Goal: Task Accomplishment & Management: Manage account settings

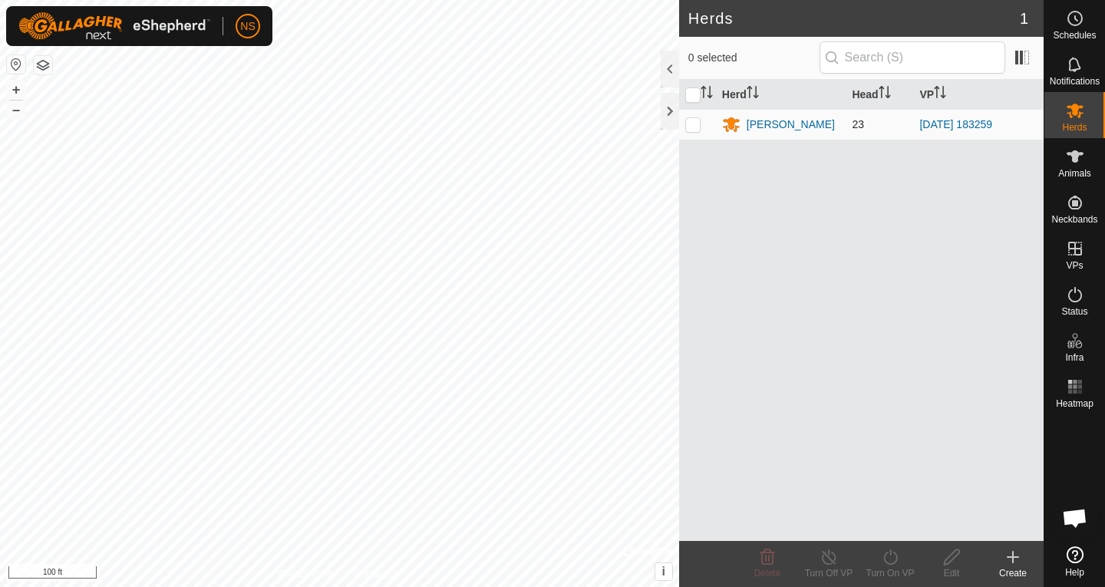
click at [698, 124] on p-checkbox at bounding box center [692, 124] width 15 height 12
checkbox input "true"
click at [758, 124] on div "Nathans WR" at bounding box center [791, 125] width 88 height 16
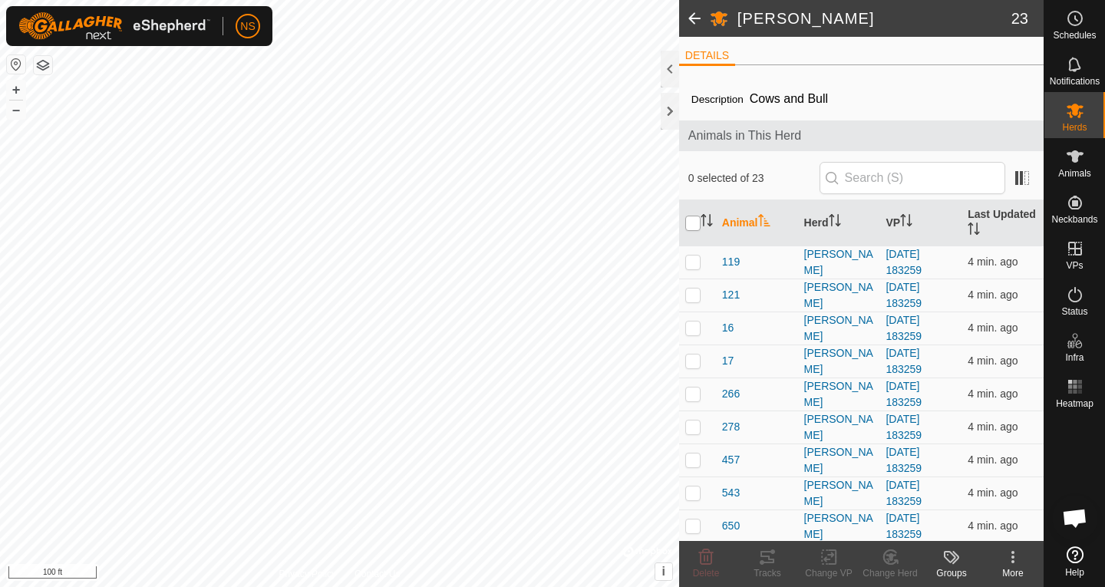
click at [698, 226] on input "checkbox" at bounding box center [692, 223] width 15 height 15
checkbox input "true"
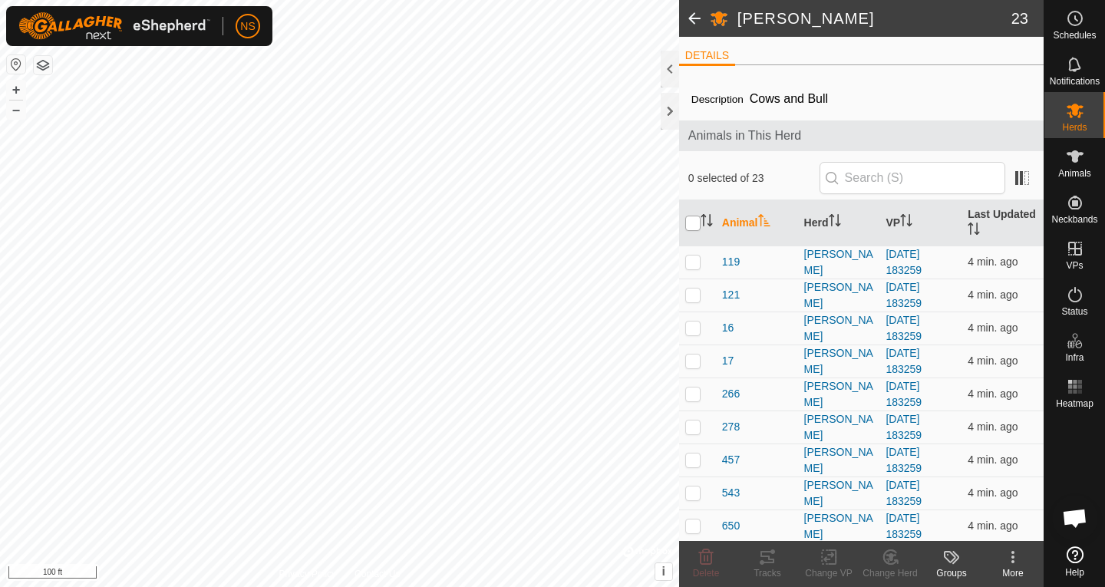
checkbox input "true"
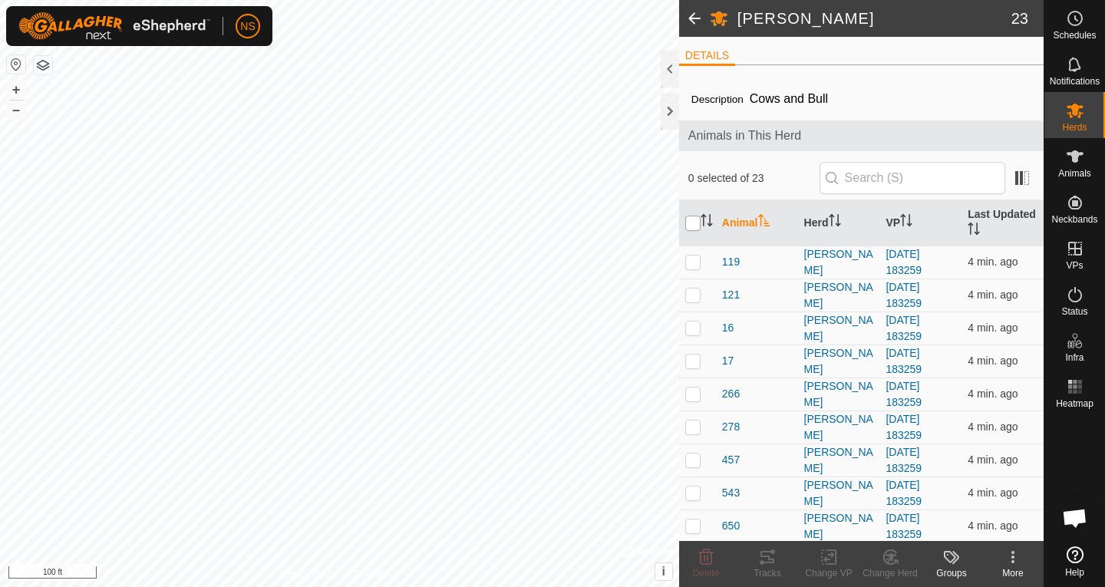
checkbox input "true"
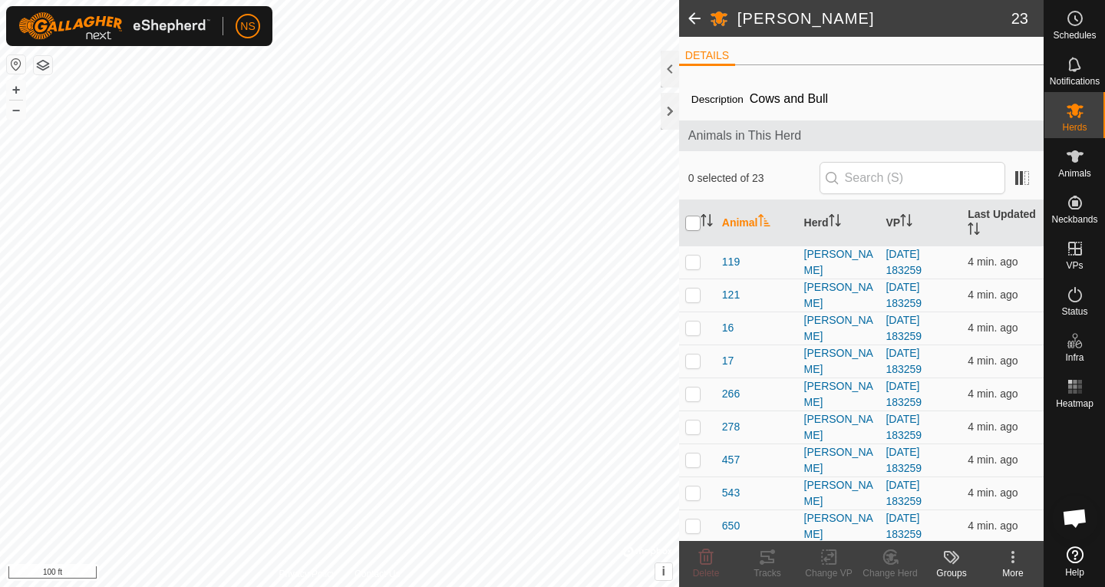
checkbox input "true"
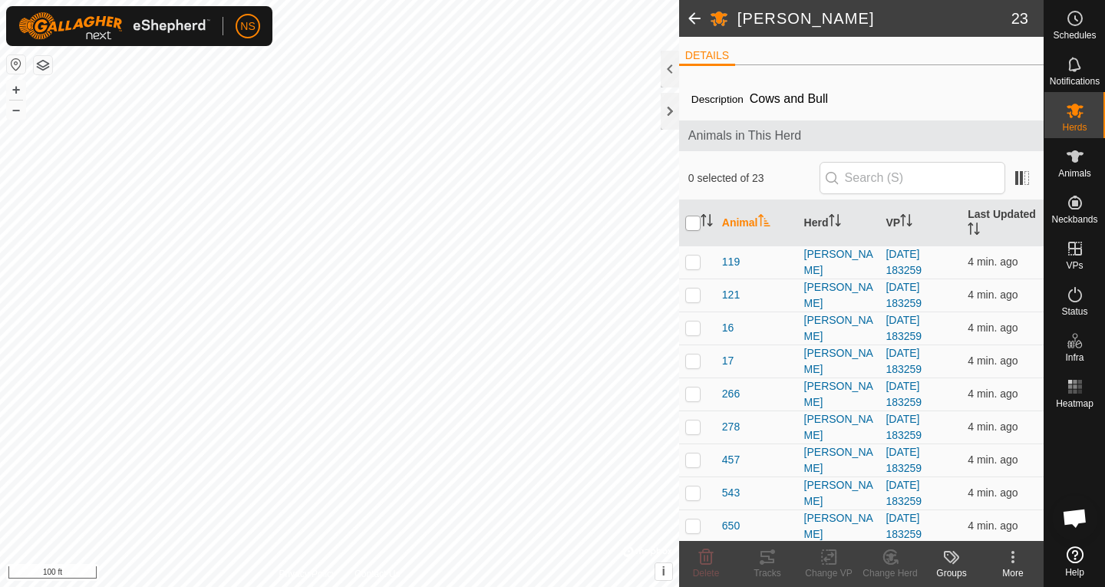
checkbox input "true"
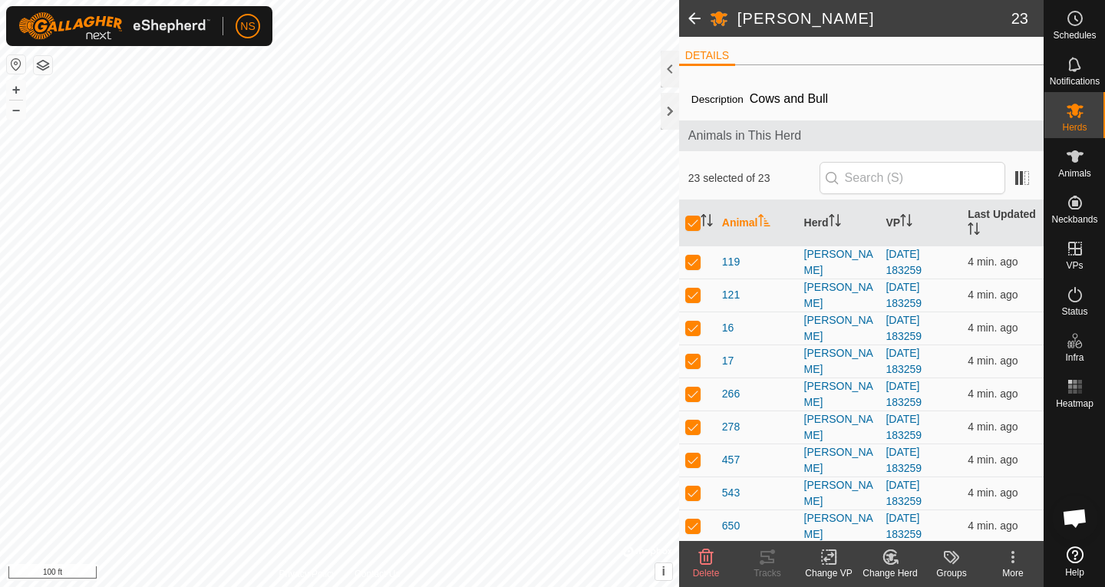
click at [698, 18] on span at bounding box center [694, 18] width 31 height 37
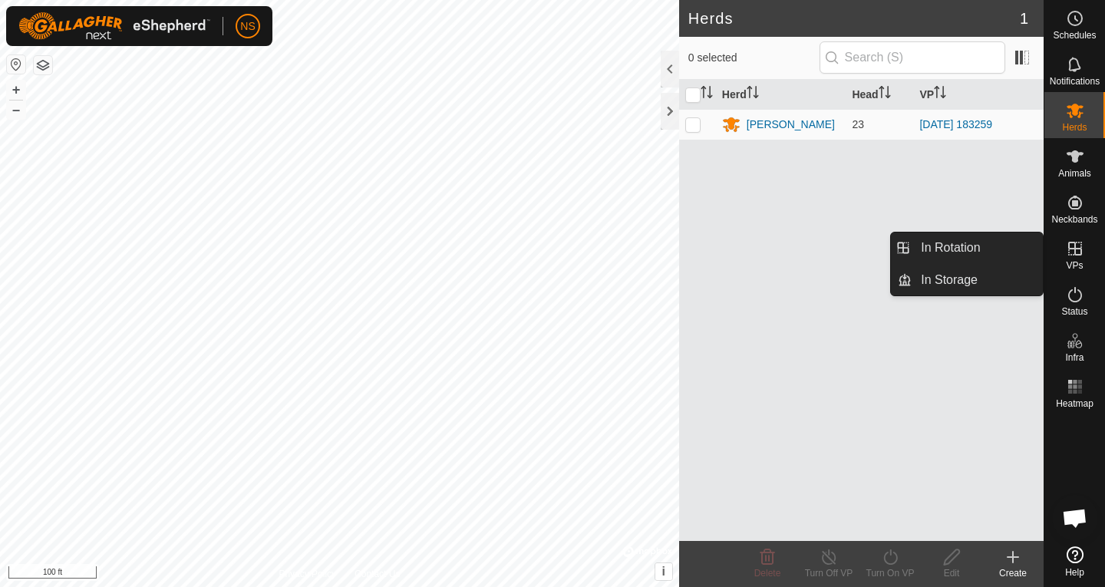
click at [1075, 249] on icon at bounding box center [1075, 249] width 14 height 14
click at [974, 252] on link "In Rotation" at bounding box center [977, 248] width 131 height 31
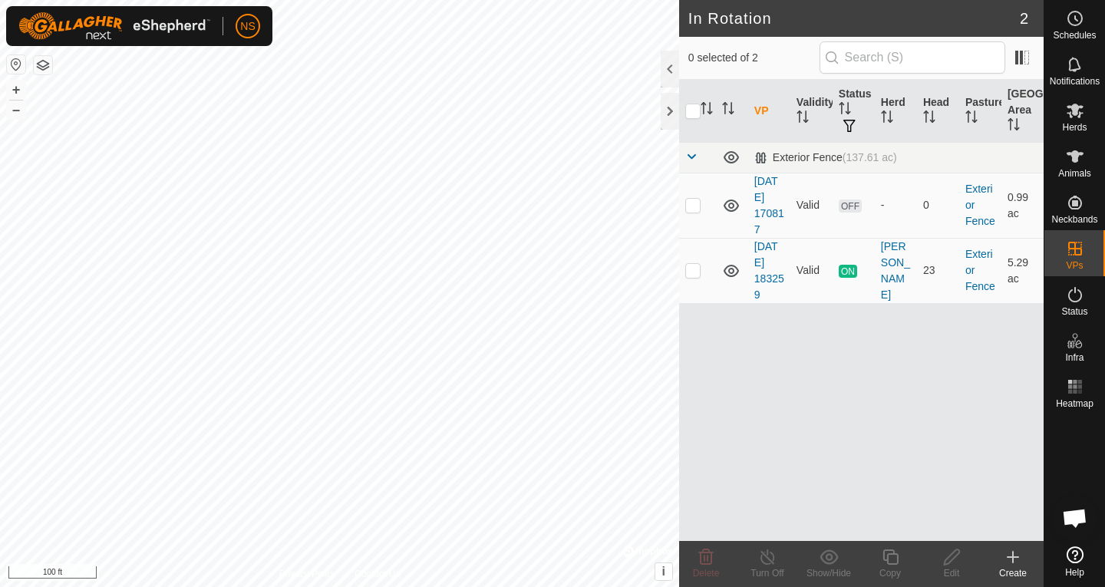
click at [1069, 524] on span "Open chat" at bounding box center [1074, 519] width 25 height 21
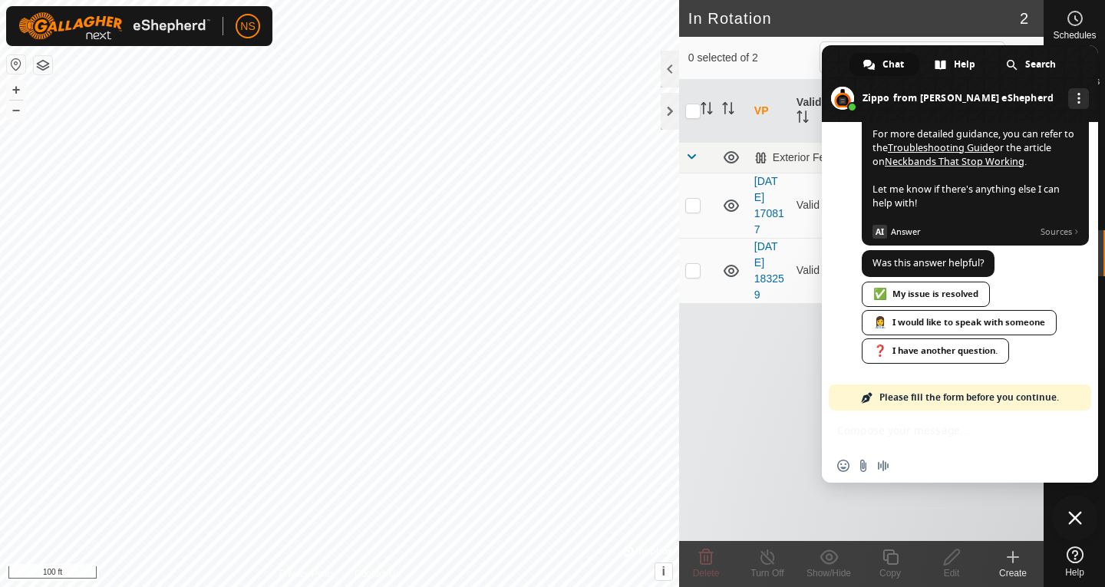
scroll to position [932, 0]
click at [1071, 517] on span "Close chat" at bounding box center [1075, 518] width 14 height 14
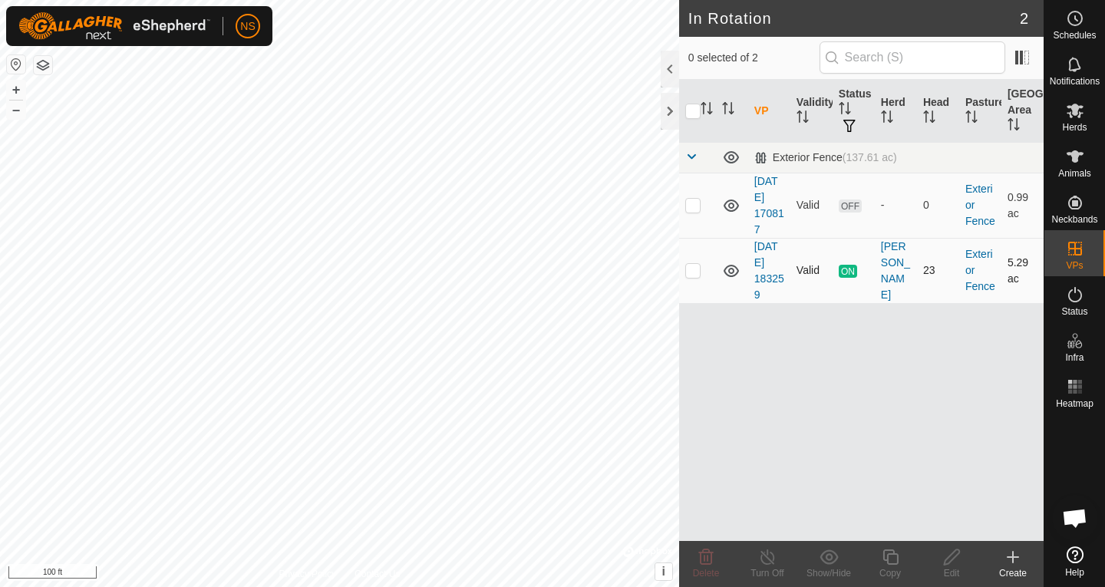
click at [697, 274] on p-checkbox at bounding box center [692, 270] width 15 height 12
checkbox input "true"
click at [770, 559] on line at bounding box center [767, 558] width 12 height 12
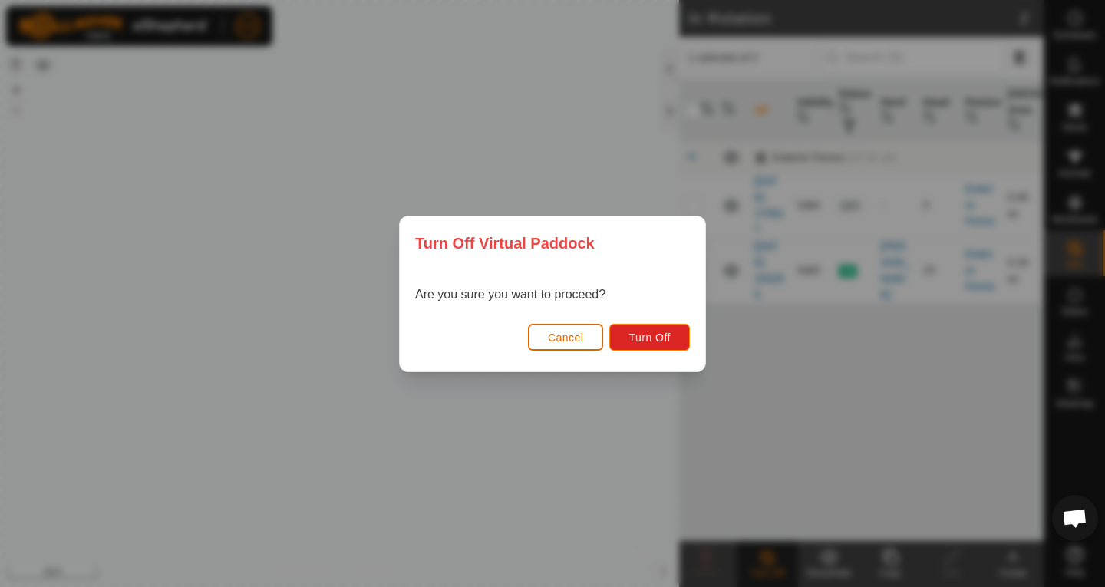
click at [554, 332] on span "Cancel" at bounding box center [566, 338] width 36 height 12
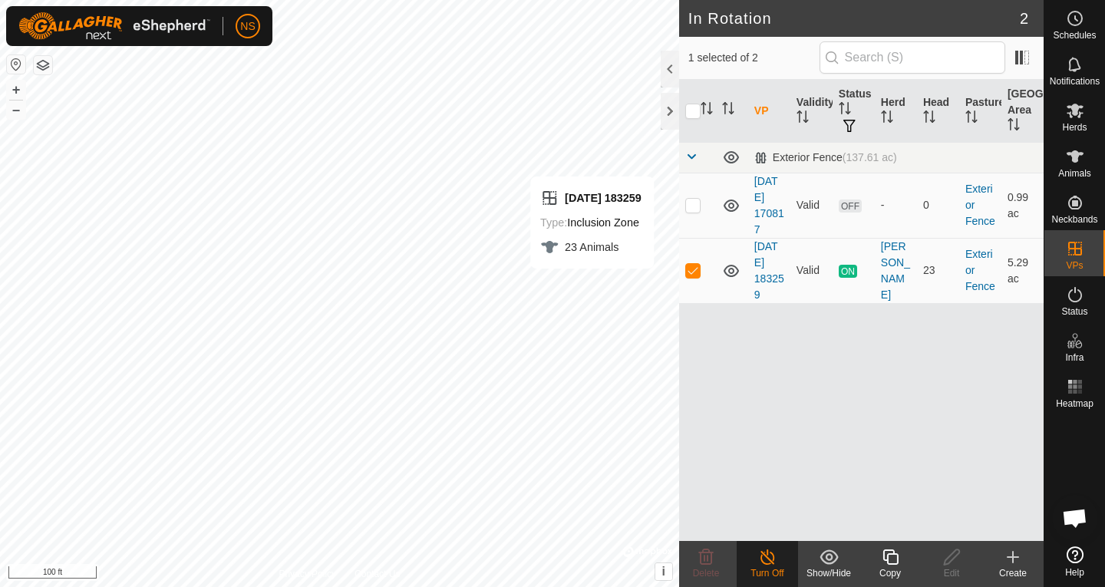
click at [768, 561] on icon at bounding box center [767, 557] width 19 height 18
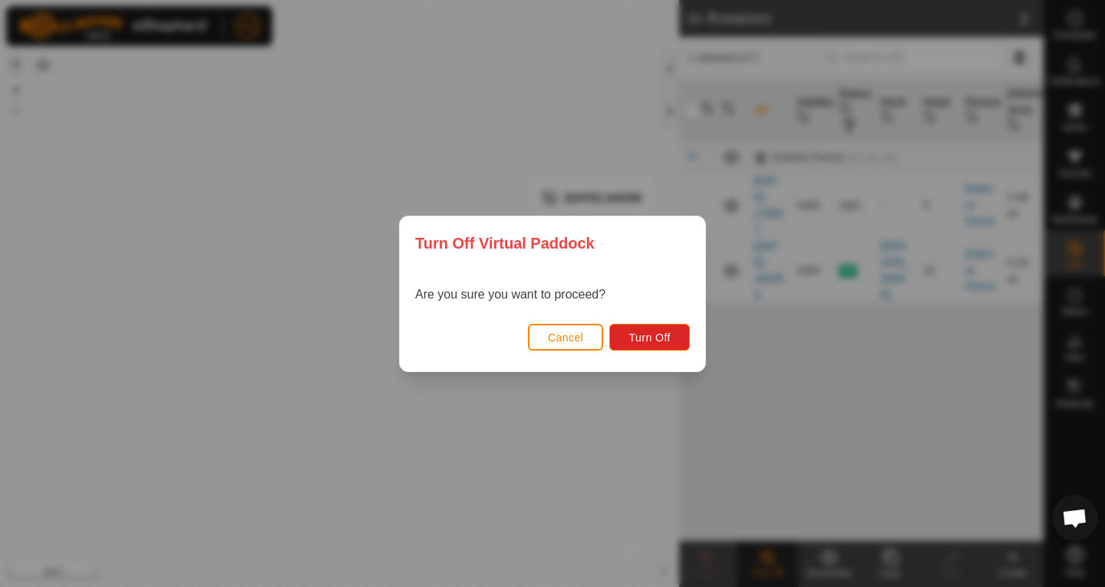
click at [830, 362] on div "Turn Off Virtual Paddock Are you sure you want to proceed? Cancel Turn Off" at bounding box center [552, 293] width 1105 height 587
click at [562, 337] on span "Cancel" at bounding box center [566, 338] width 36 height 12
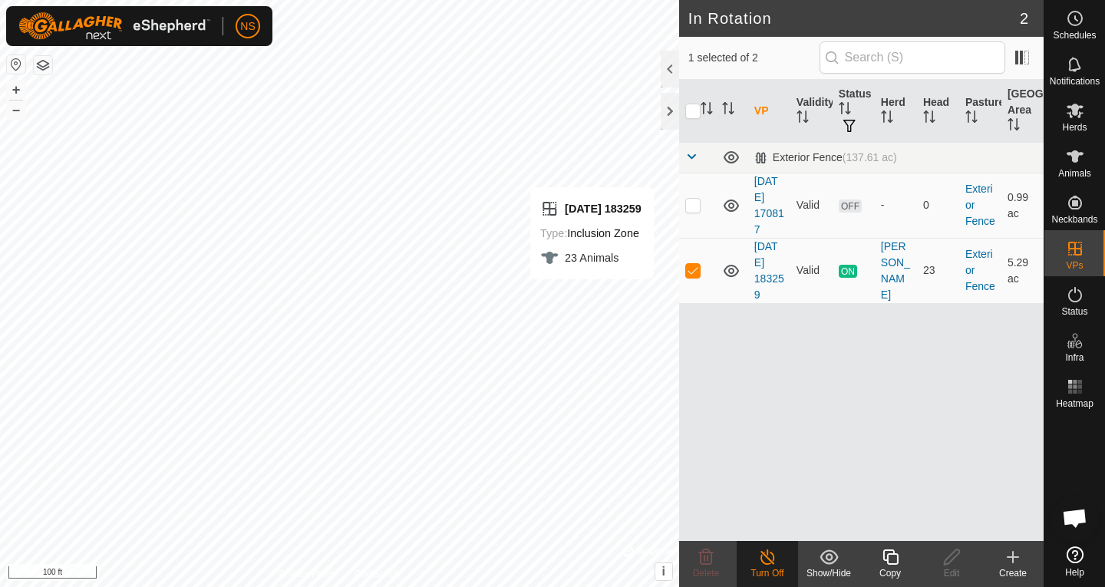
click at [1011, 565] on icon at bounding box center [1013, 557] width 18 height 18
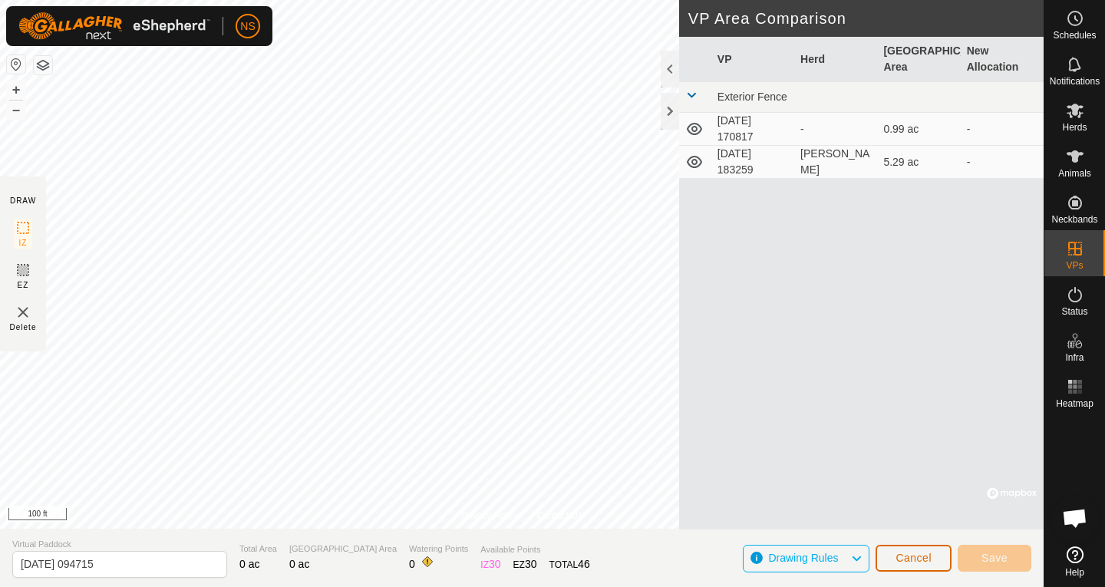
click at [924, 553] on span "Cancel" at bounding box center [914, 558] width 36 height 12
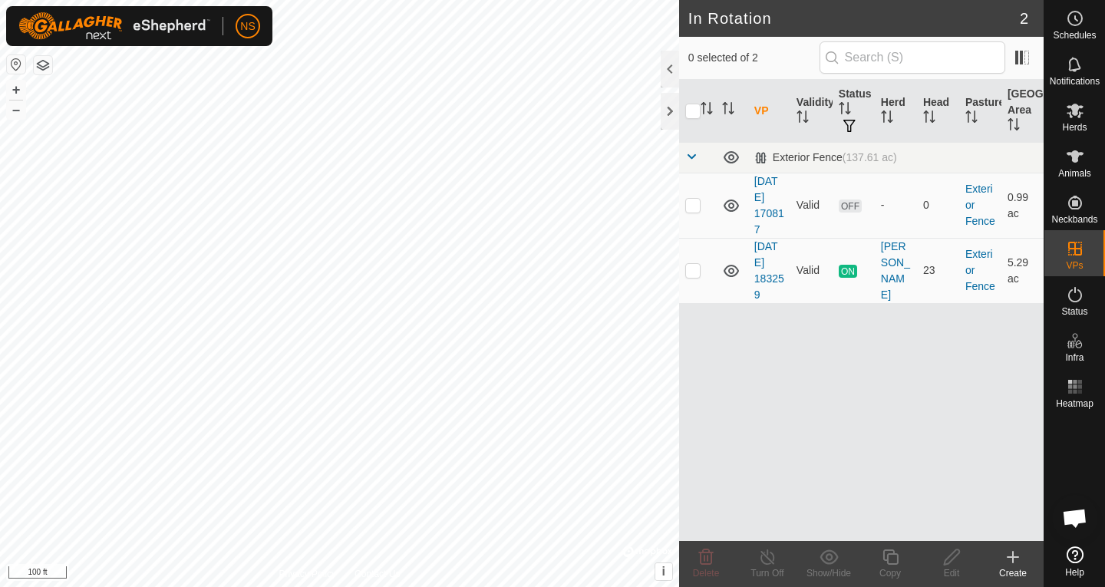
click at [936, 345] on div "VP Validity Status Herd Head Pasture Grazing Area Exterior Fence (137.61 ac) 20…" at bounding box center [861, 310] width 365 height 461
click at [698, 271] on p-checkbox at bounding box center [692, 270] width 15 height 12
checkbox input "true"
click at [895, 554] on icon at bounding box center [890, 557] width 15 height 15
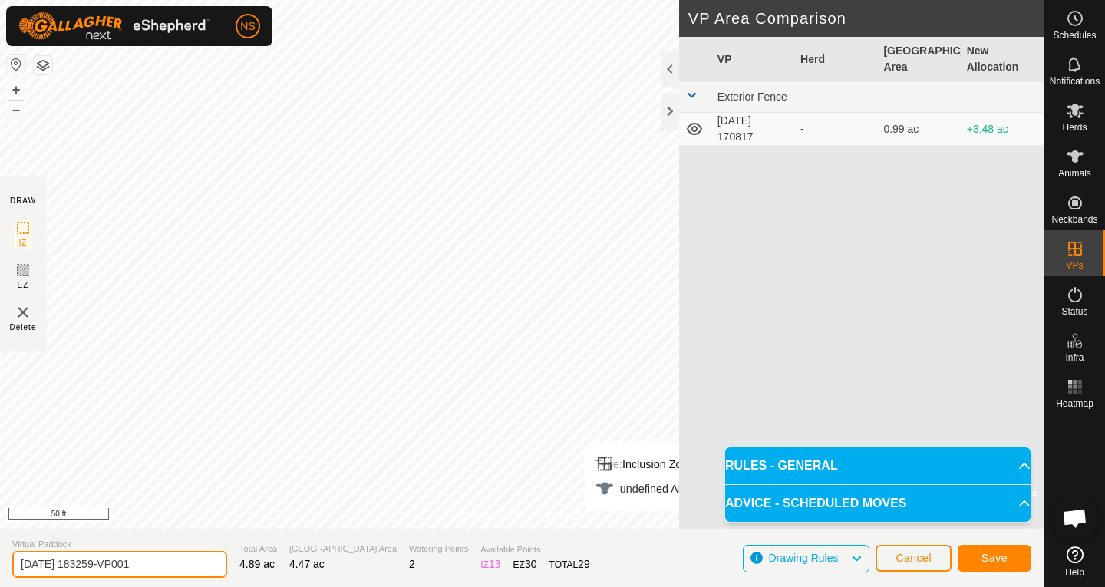
click at [178, 559] on input "2025-09-28 183259-VP001" at bounding box center [119, 564] width 215 height 27
type input "[DATE] 183259-VP002 no [PERSON_NAME]"
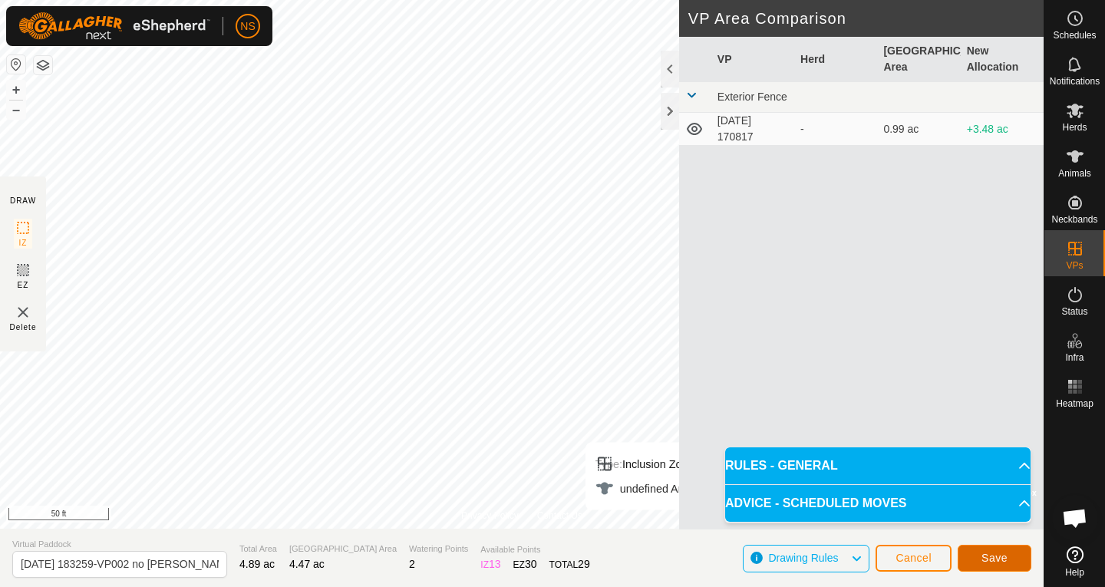
click at [1005, 563] on span "Save" at bounding box center [995, 558] width 26 height 12
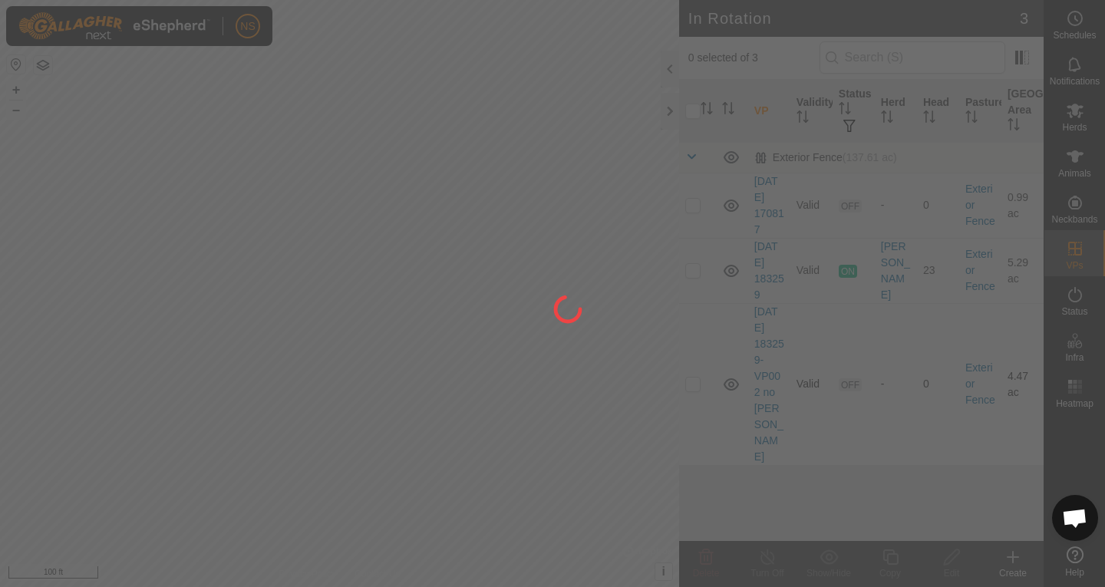
click at [366, 268] on div "NS Schedules Notifications Herds Animals Neckbands VPs Status Infra Heatmap Hel…" at bounding box center [552, 293] width 1105 height 587
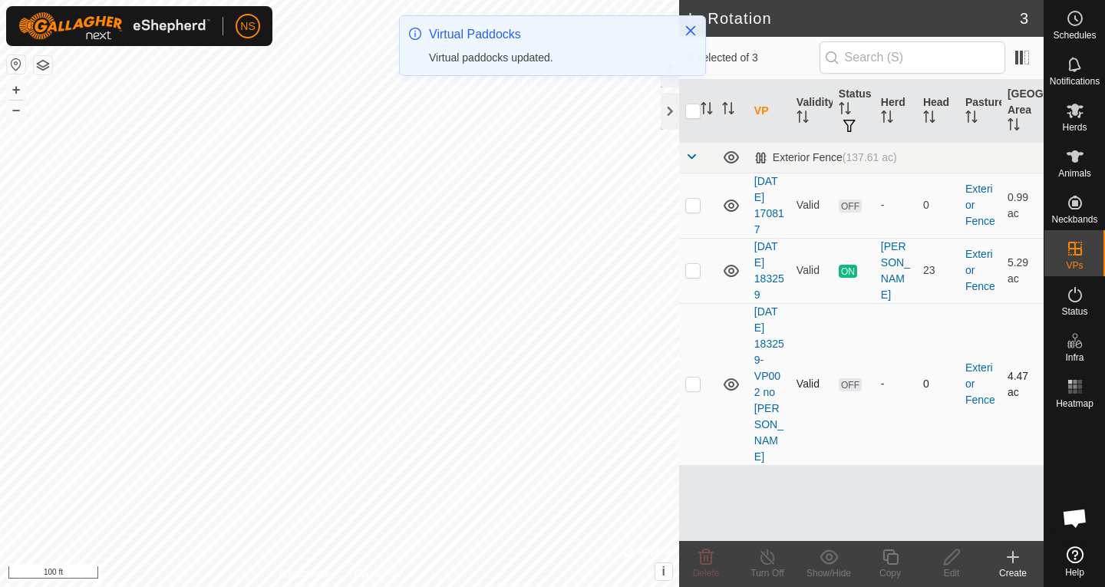
click at [692, 378] on p-checkbox at bounding box center [692, 384] width 15 height 12
checkbox input "true"
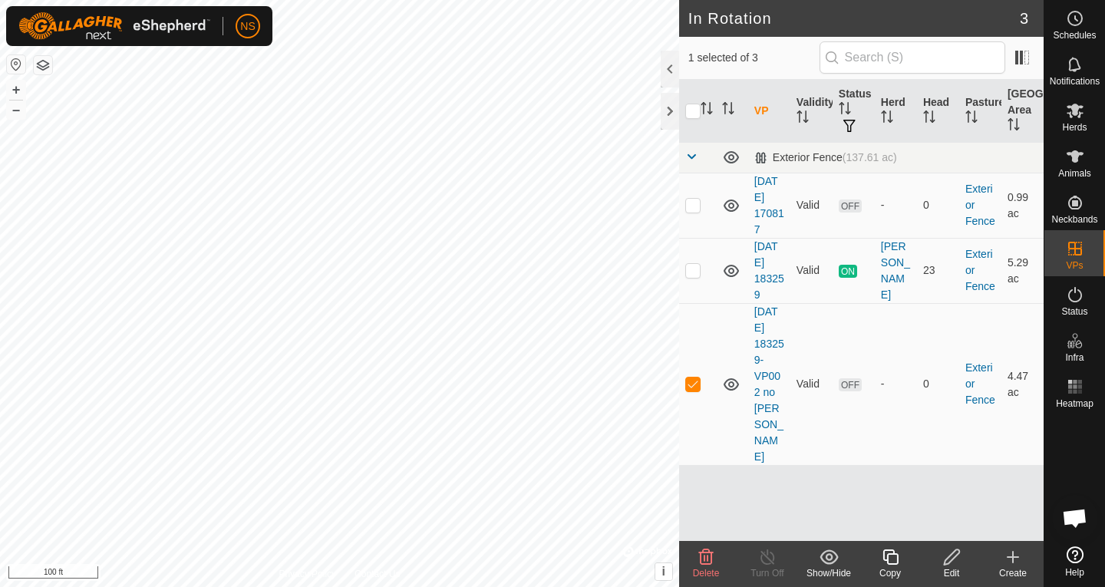
click at [952, 563] on icon at bounding box center [951, 557] width 19 height 18
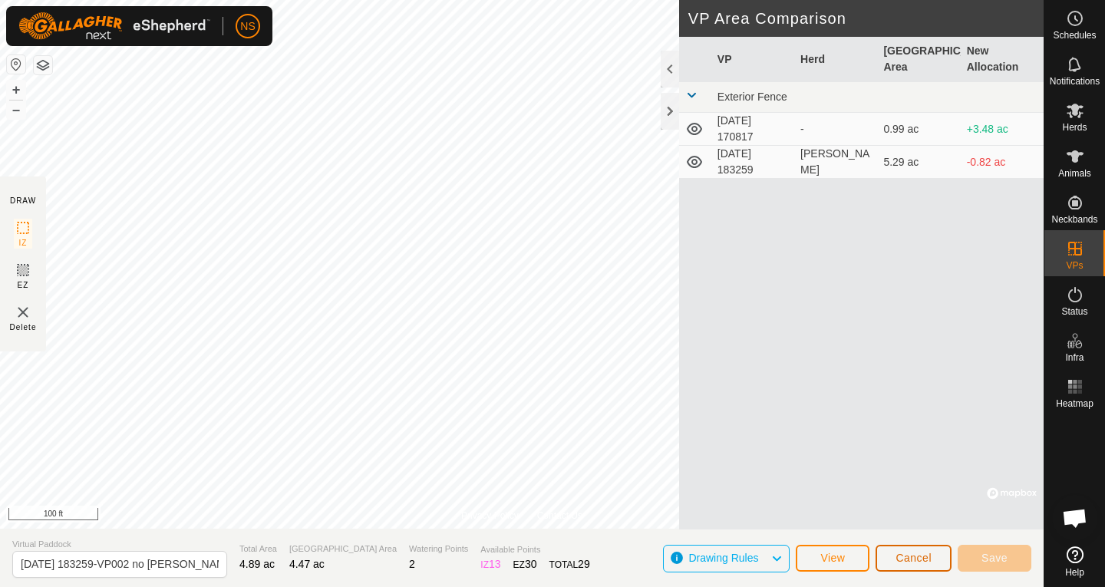
click at [909, 556] on span "Cancel" at bounding box center [914, 558] width 36 height 12
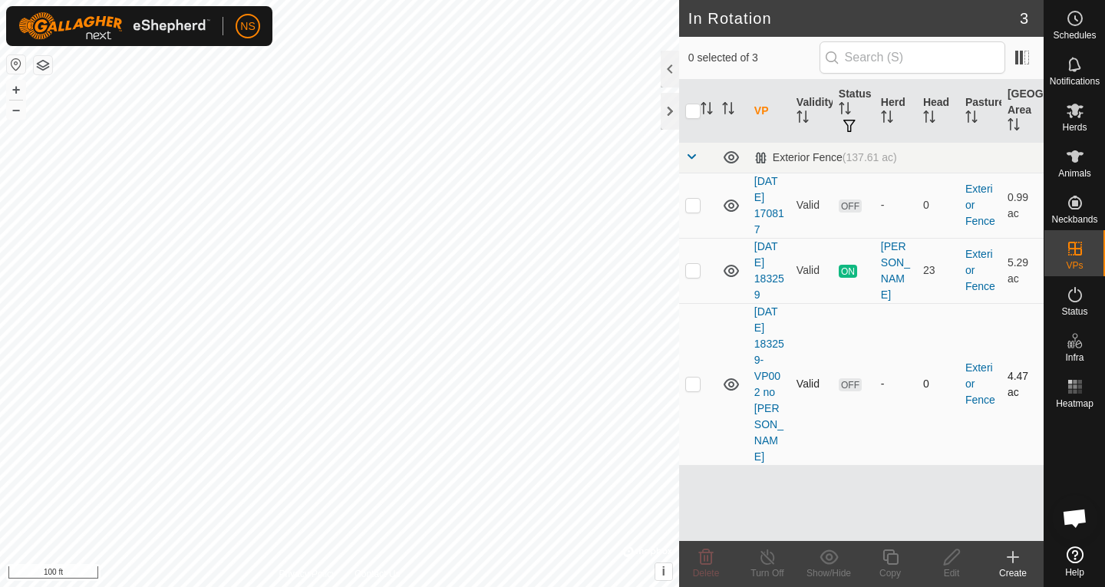
click at [693, 378] on p-checkbox at bounding box center [692, 384] width 15 height 12
checkbox input "true"
click at [692, 272] on p-checkbox at bounding box center [692, 270] width 15 height 12
checkbox input "true"
click at [692, 378] on p-checkbox at bounding box center [692, 384] width 15 height 12
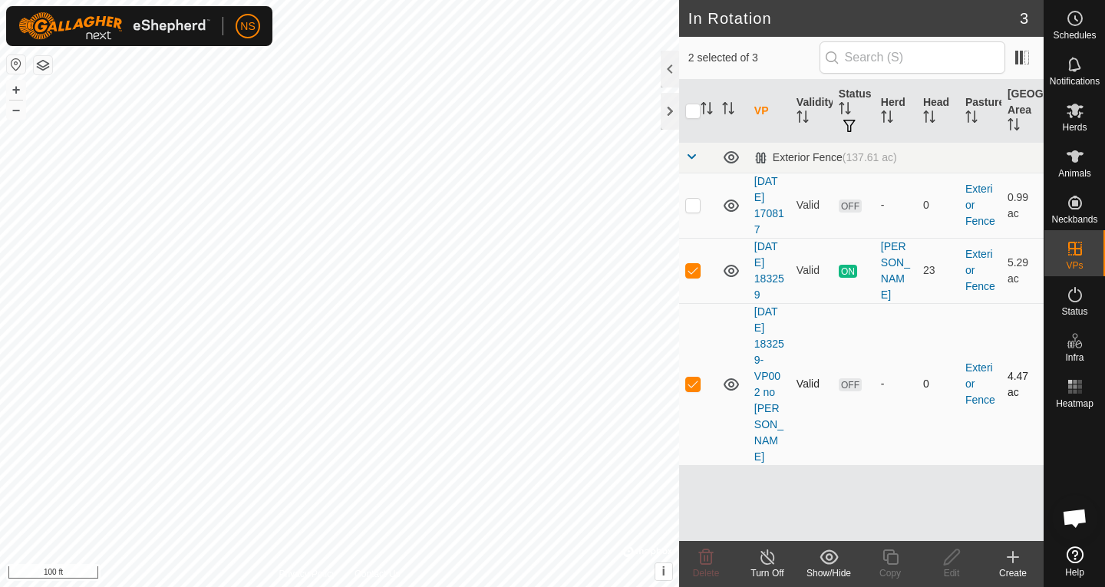
checkbox input "false"
click at [762, 557] on icon at bounding box center [767, 557] width 19 height 18
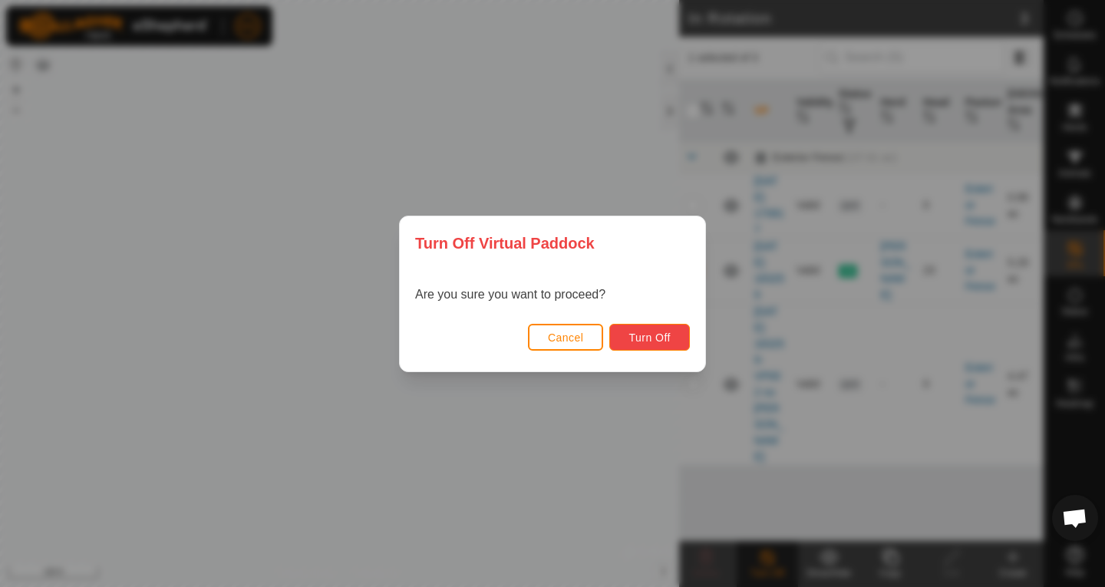
click at [659, 341] on span "Turn Off" at bounding box center [650, 338] width 42 height 12
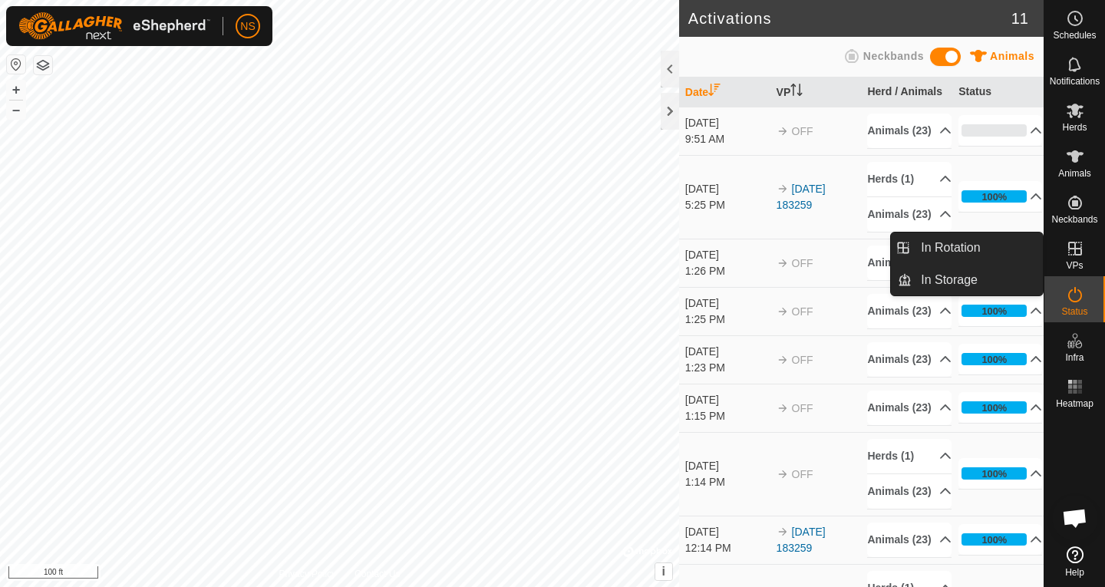
click at [1078, 252] on icon at bounding box center [1075, 248] width 18 height 18
click at [1073, 257] on icon at bounding box center [1075, 248] width 18 height 18
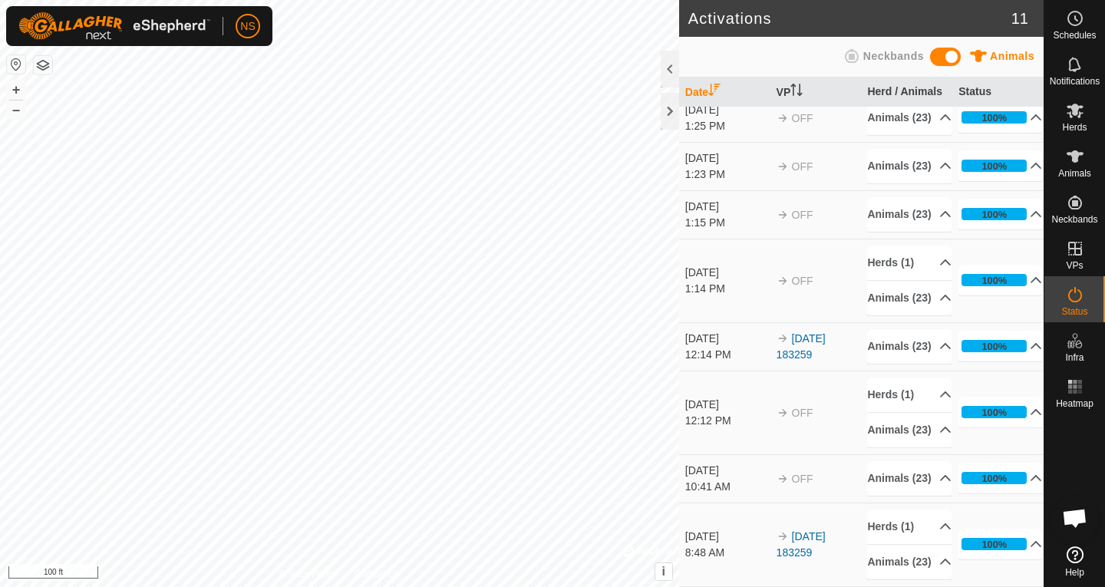
scroll to position [370, 0]
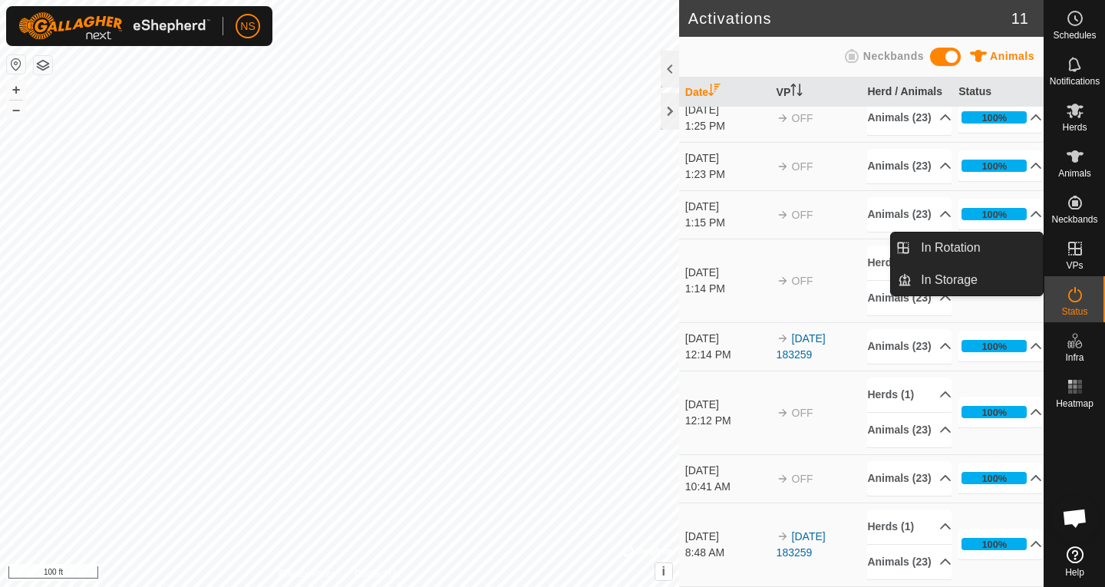
click at [1071, 254] on icon at bounding box center [1075, 248] width 18 height 18
click at [1071, 259] on es-virtualpaddocks-svg-icon at bounding box center [1075, 248] width 28 height 25
click at [1073, 248] on icon at bounding box center [1075, 249] width 14 height 14
click at [1073, 252] on icon at bounding box center [1075, 248] width 18 height 18
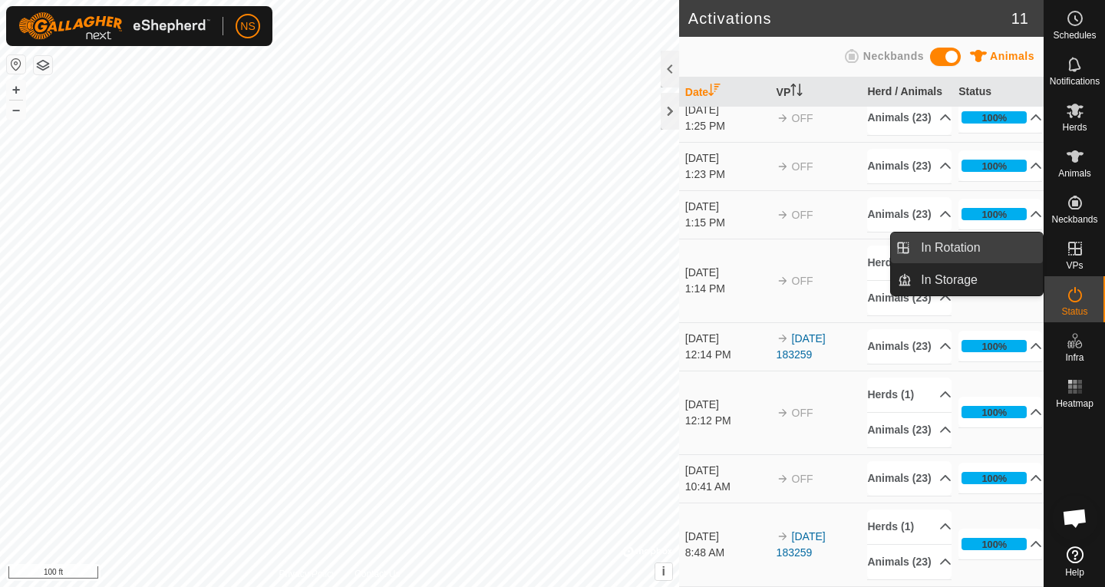
click at [977, 246] on link "In Rotation" at bounding box center [977, 248] width 131 height 31
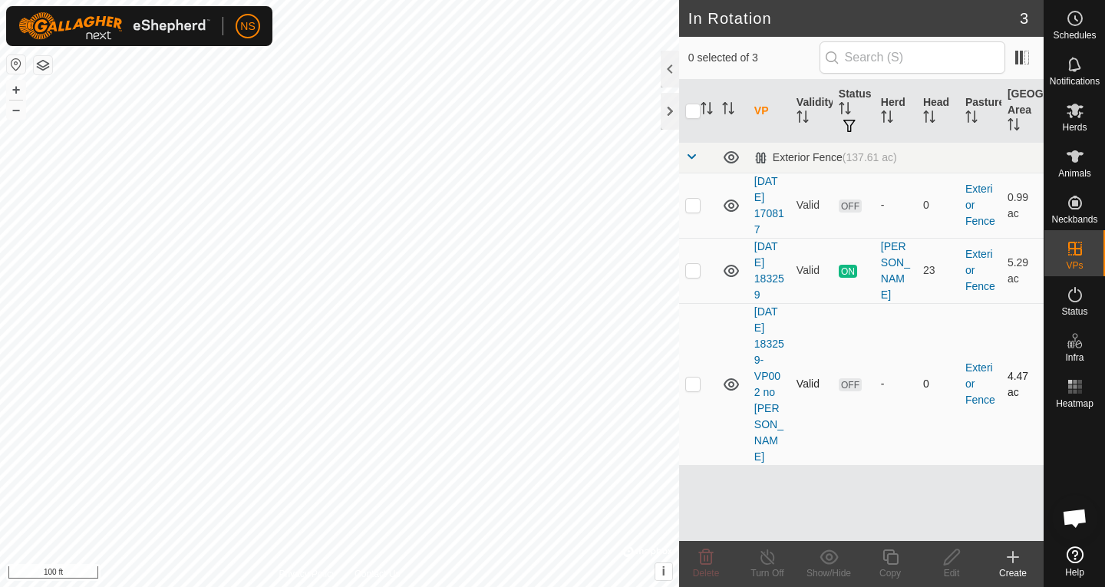
click at [692, 378] on p-checkbox at bounding box center [692, 384] width 15 height 12
checkbox input "true"
click at [1078, 153] on icon at bounding box center [1075, 156] width 17 height 12
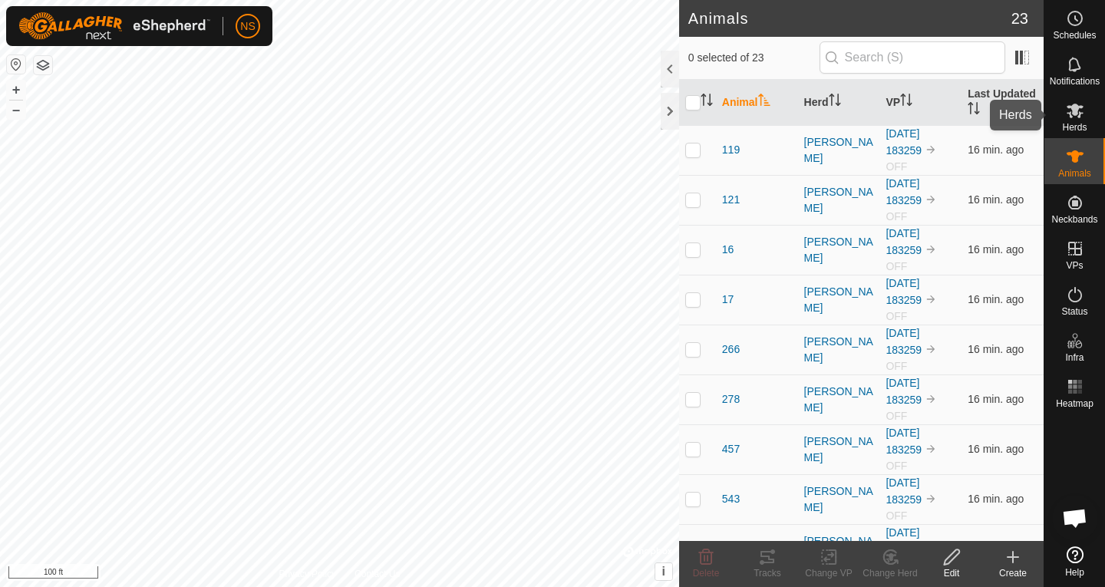
click at [1076, 114] on icon at bounding box center [1075, 111] width 17 height 15
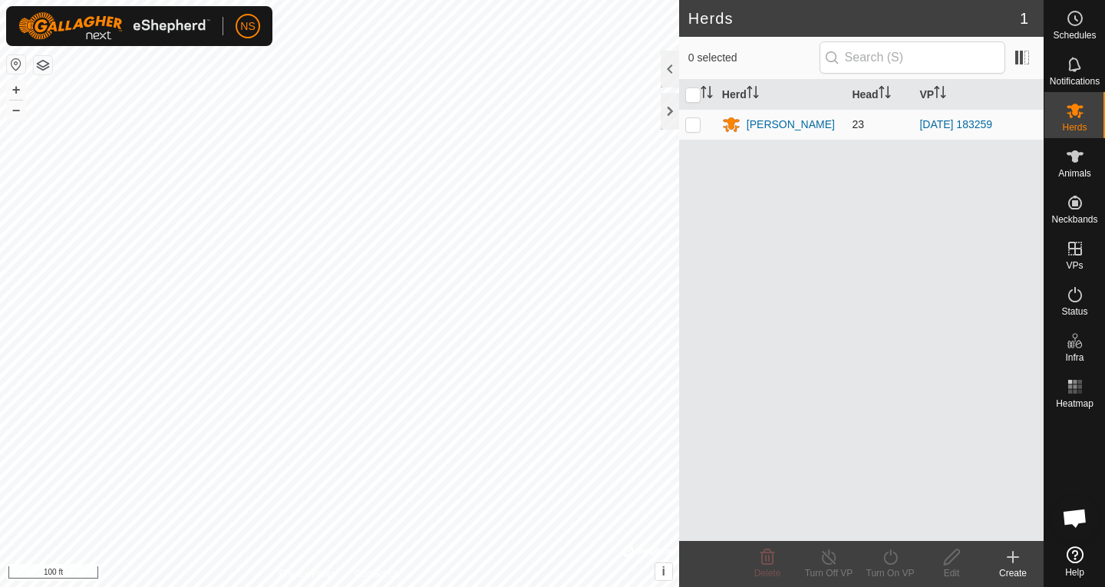
click at [694, 126] on p-checkbox at bounding box center [692, 124] width 15 height 12
checkbox input "true"
click at [885, 561] on icon at bounding box center [890, 557] width 14 height 15
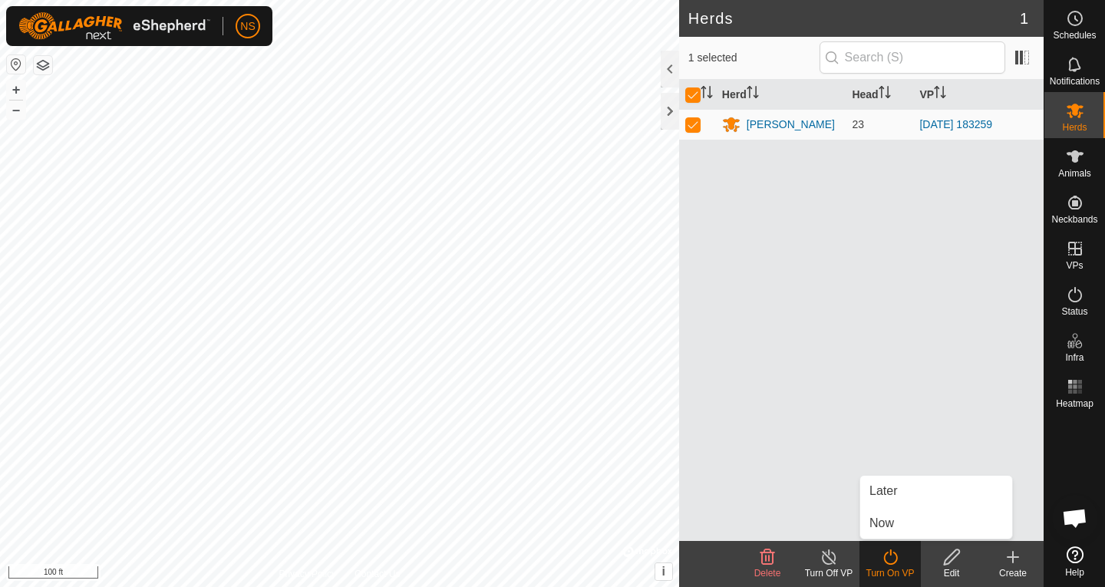
click at [889, 557] on icon at bounding box center [890, 557] width 19 height 18
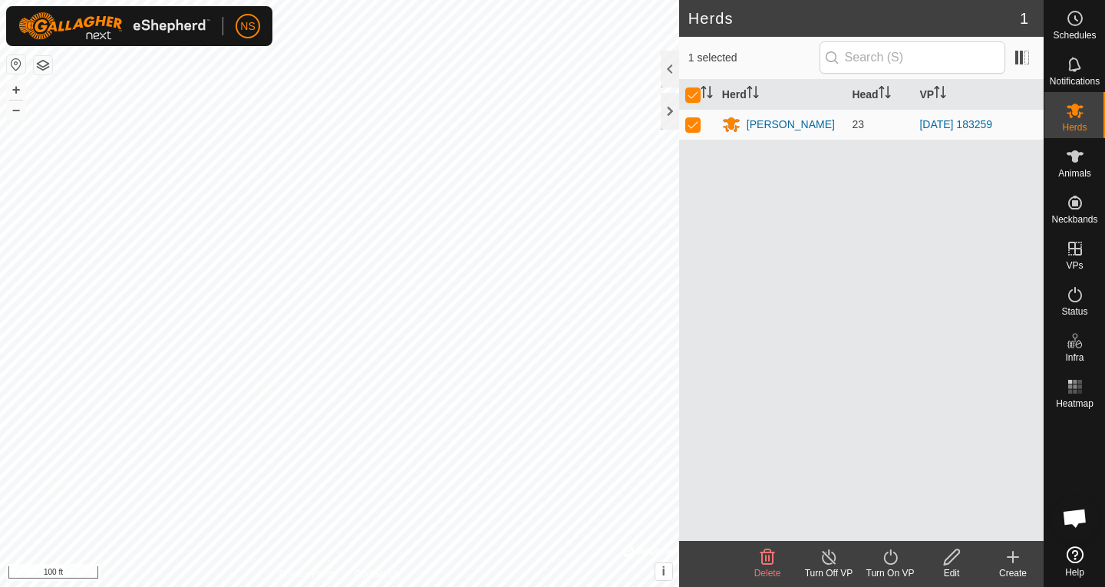
click at [889, 557] on icon at bounding box center [890, 557] width 19 height 18
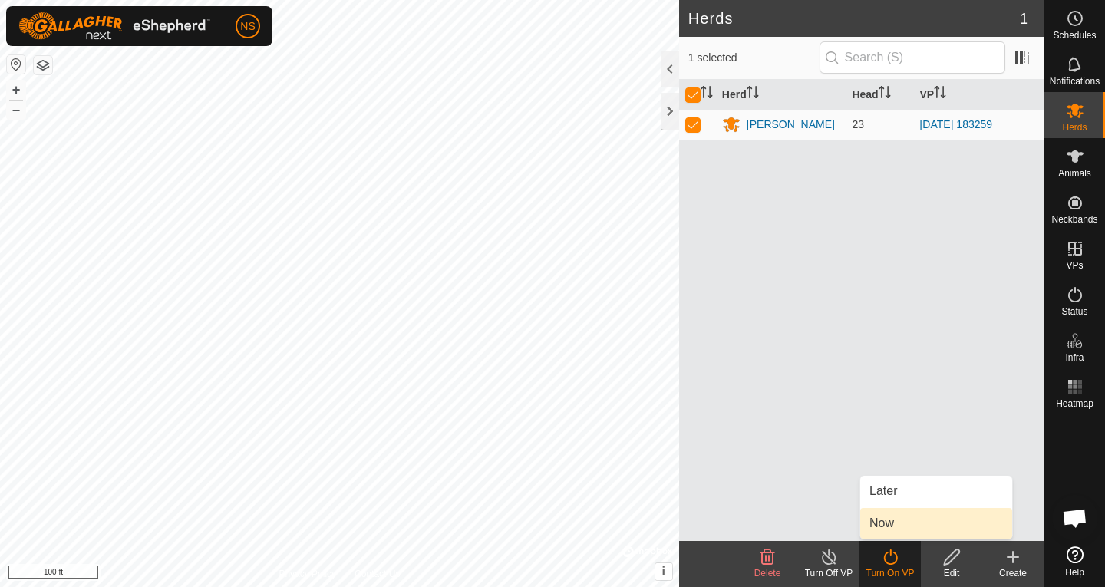
click at [883, 525] on link "Now" at bounding box center [936, 523] width 152 height 31
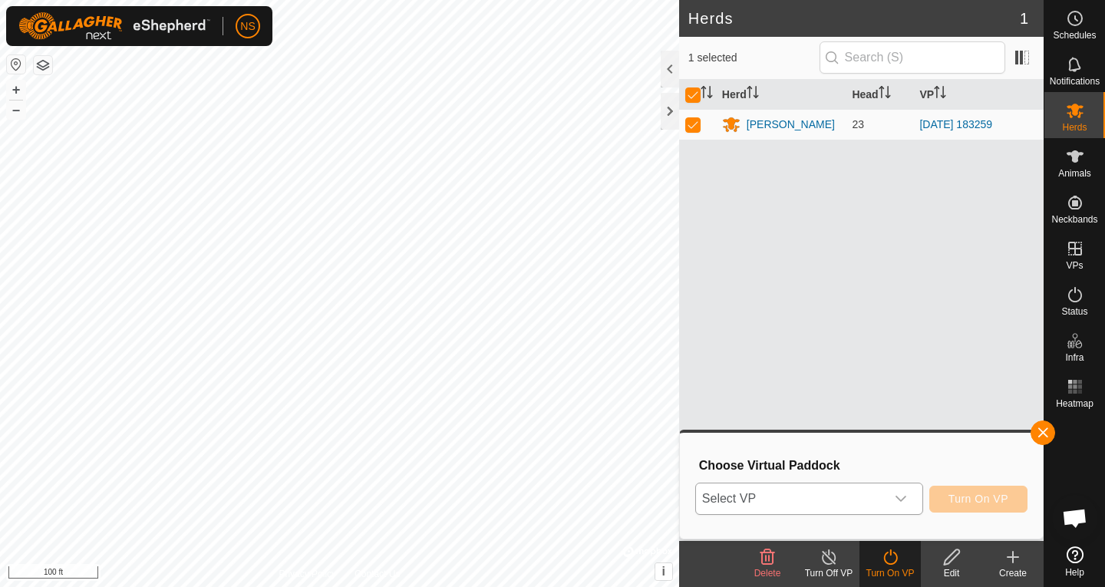
click at [902, 500] on icon "dropdown trigger" at bounding box center [901, 499] width 11 height 6
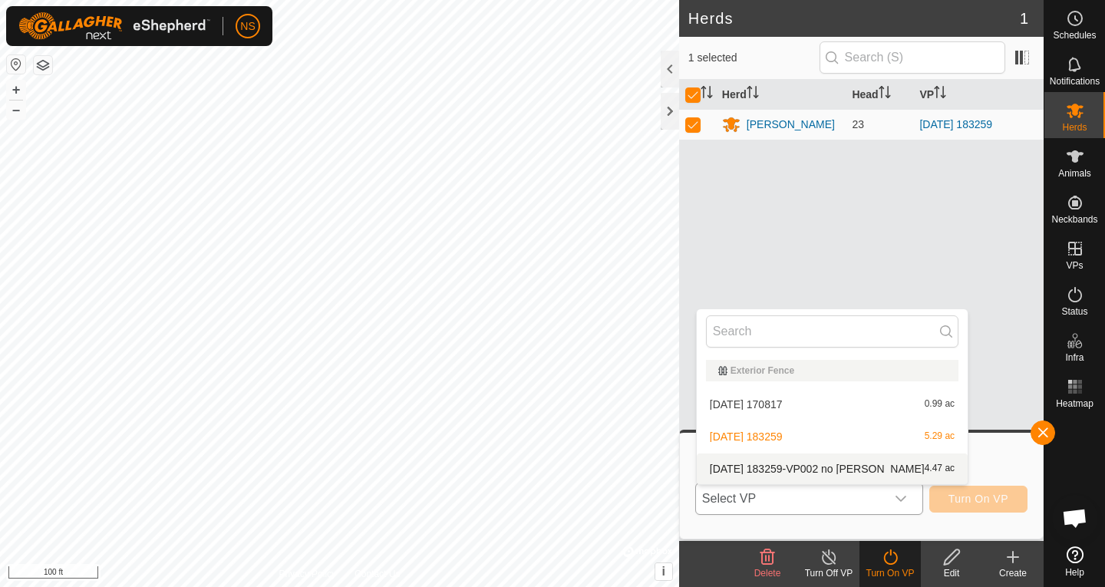
click at [848, 475] on li "2025-09-28 183259-VP002 no bales 4.47 ac" at bounding box center [832, 469] width 271 height 31
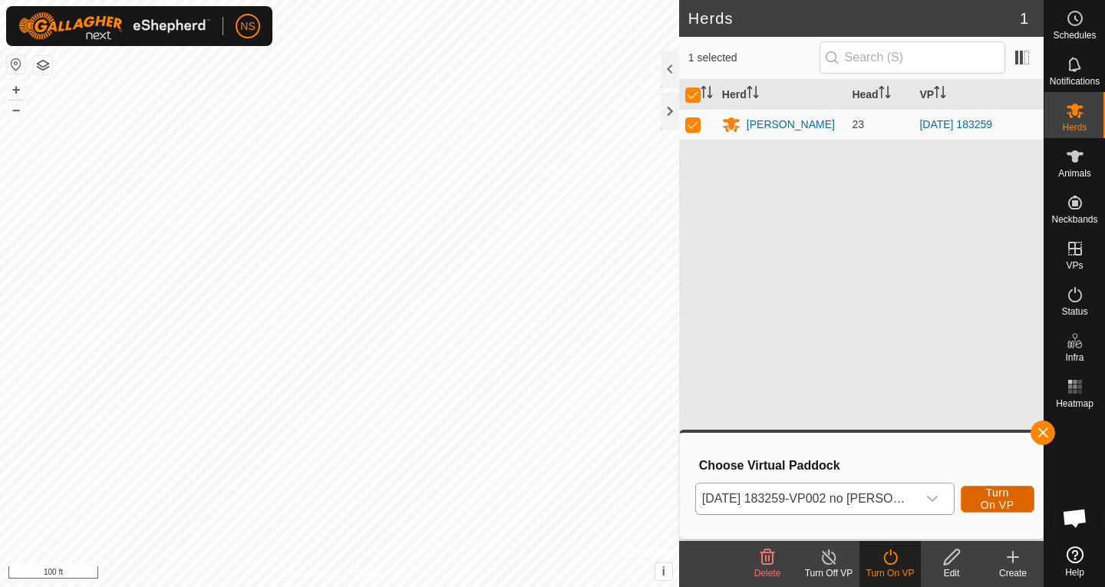
click at [980, 503] on span "Turn On VP" at bounding box center [997, 499] width 35 height 25
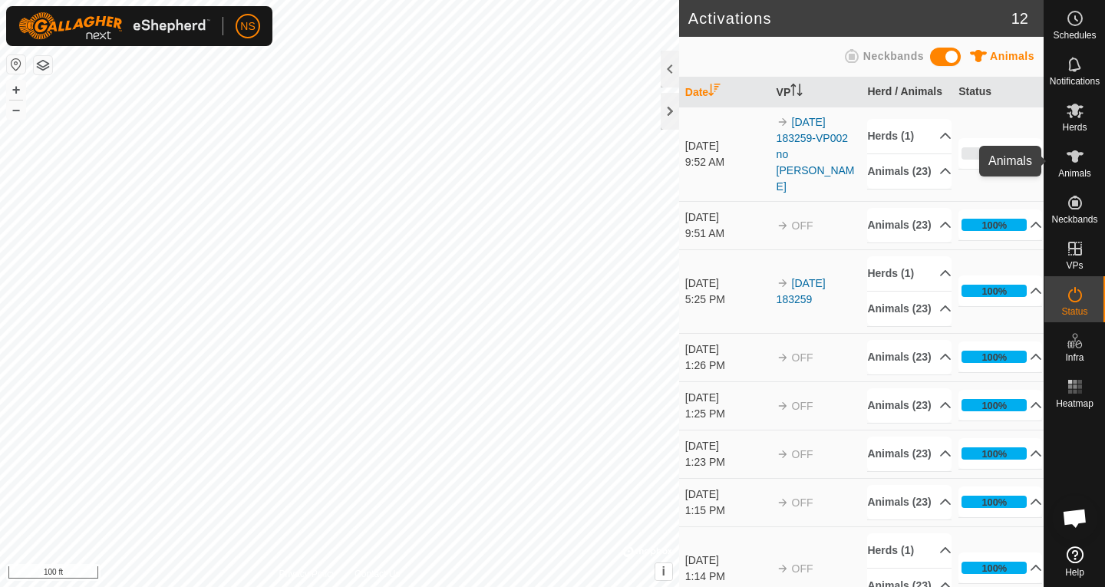
click at [1082, 158] on icon at bounding box center [1075, 156] width 18 height 18
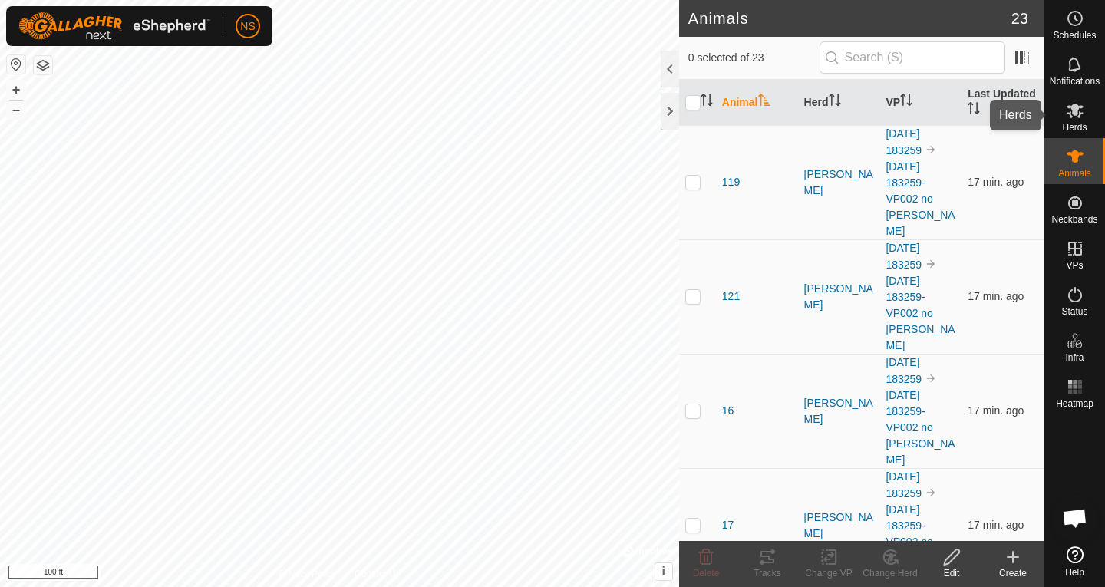
click at [1076, 111] on icon at bounding box center [1075, 111] width 17 height 15
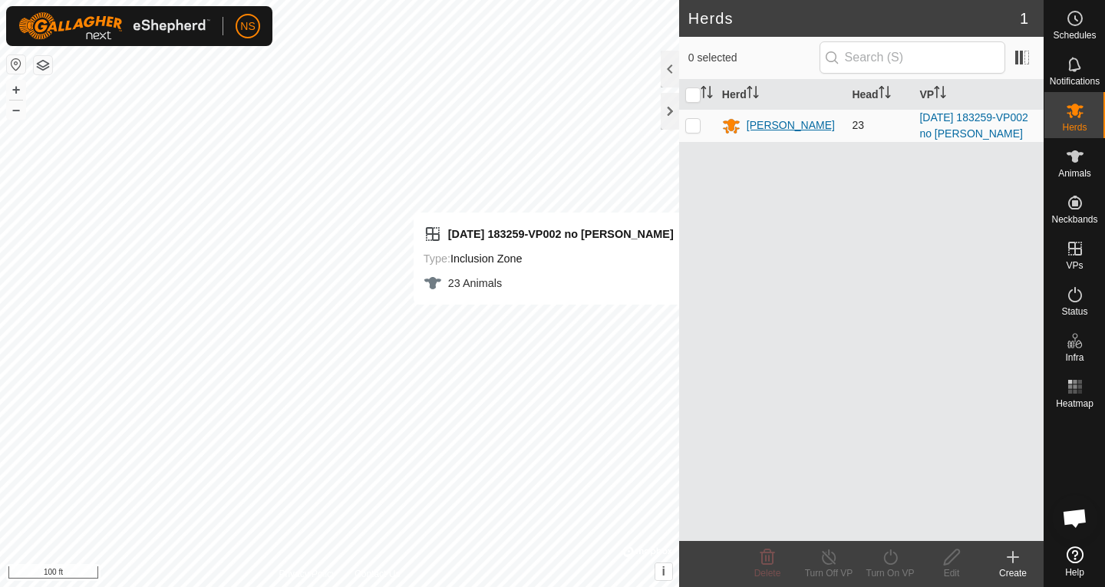
click at [767, 128] on div "Nathans WR" at bounding box center [791, 125] width 88 height 16
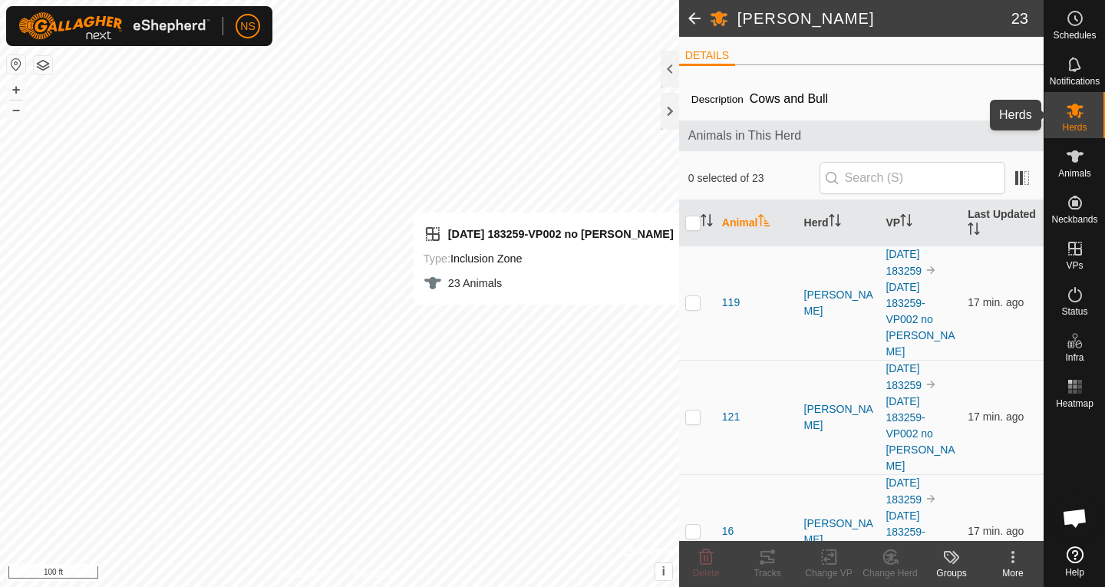
click at [1068, 118] on icon at bounding box center [1075, 110] width 18 height 18
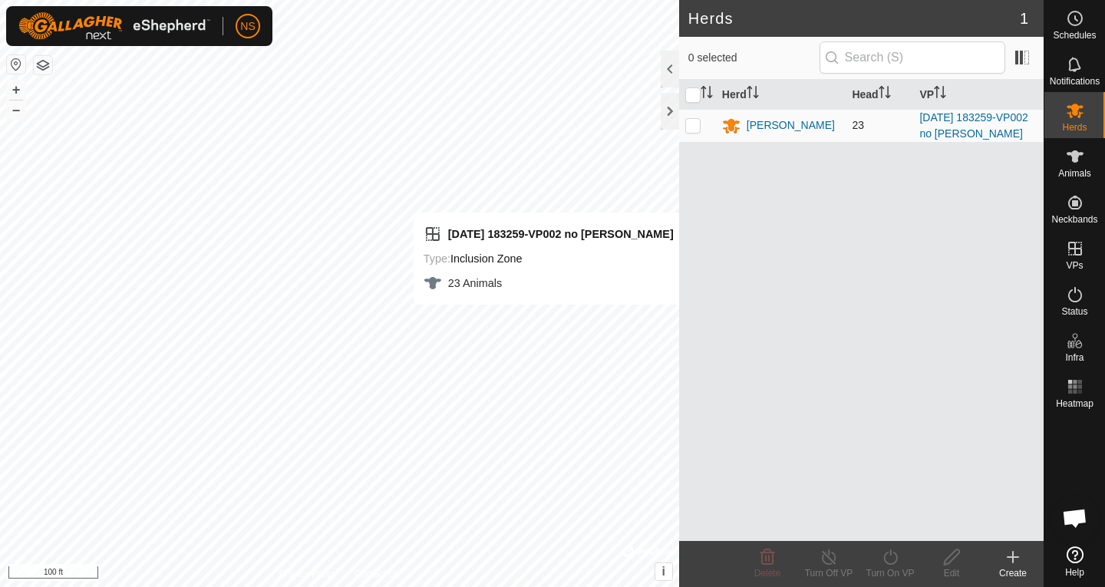
click at [692, 127] on p-checkbox at bounding box center [692, 125] width 15 height 12
checkbox input "true"
click at [784, 134] on div "Nathans WR" at bounding box center [781, 126] width 118 height 18
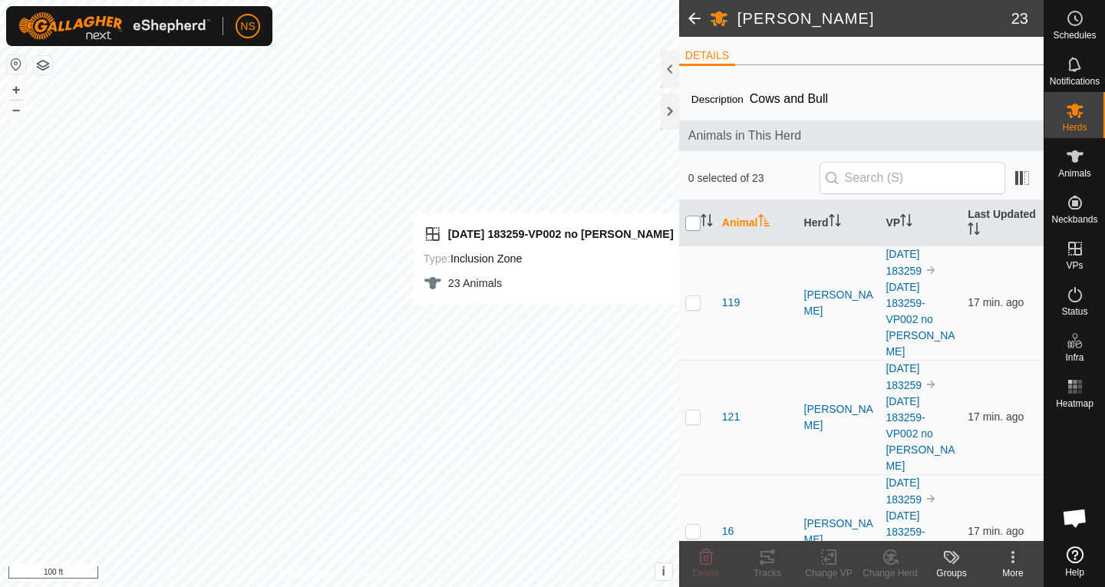
click at [697, 225] on input "checkbox" at bounding box center [692, 223] width 15 height 15
checkbox input "true"
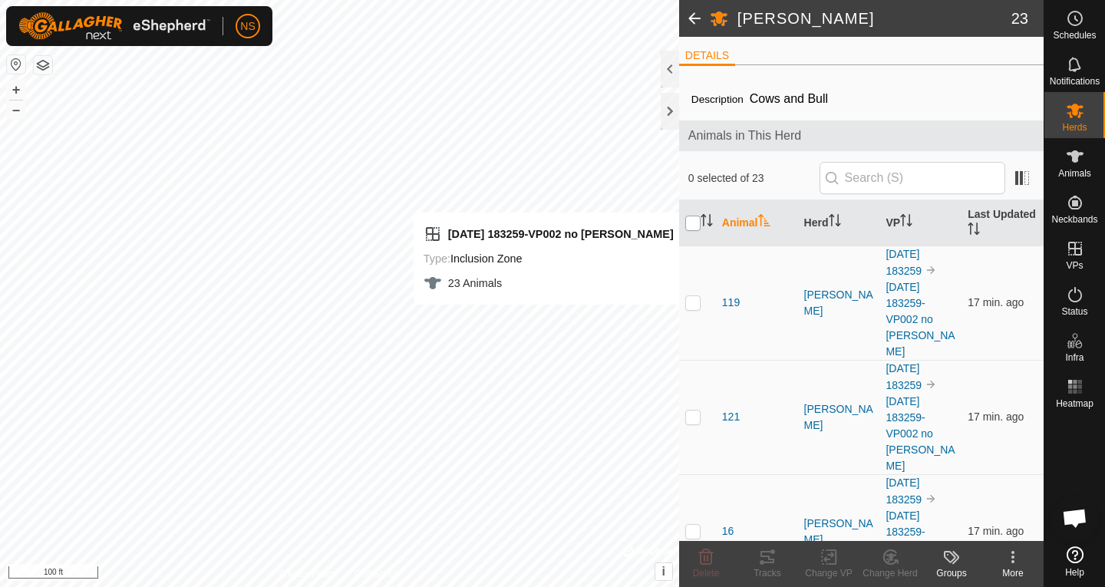
checkbox input "true"
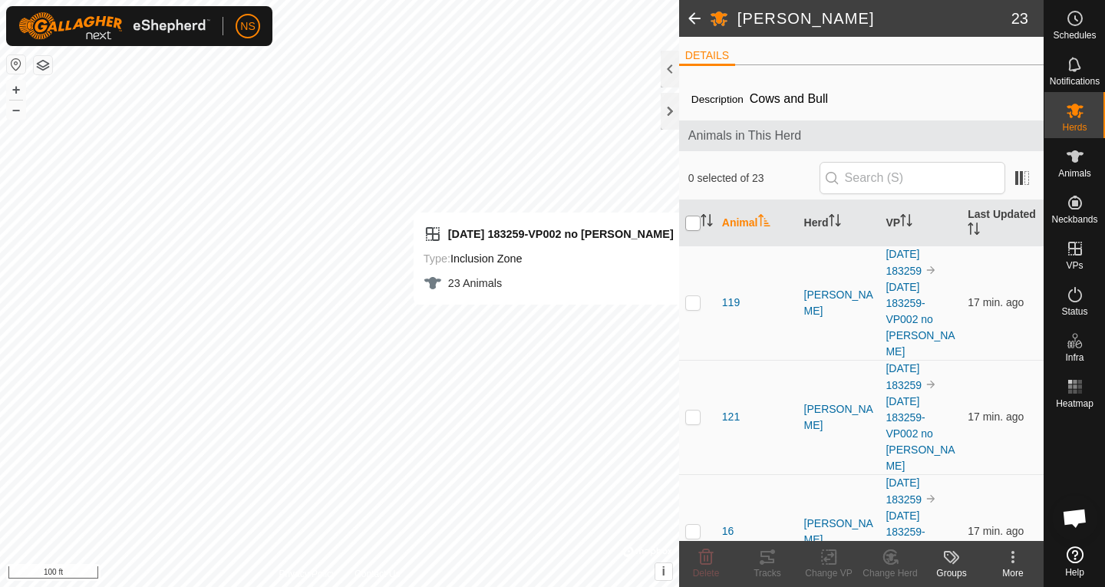
checkbox input "true"
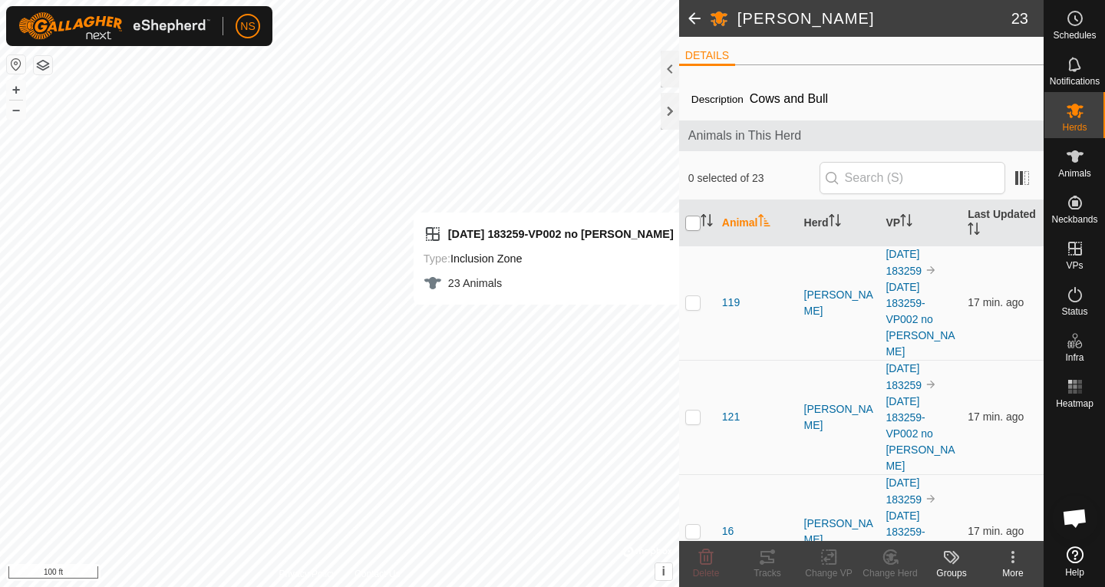
checkbox input "true"
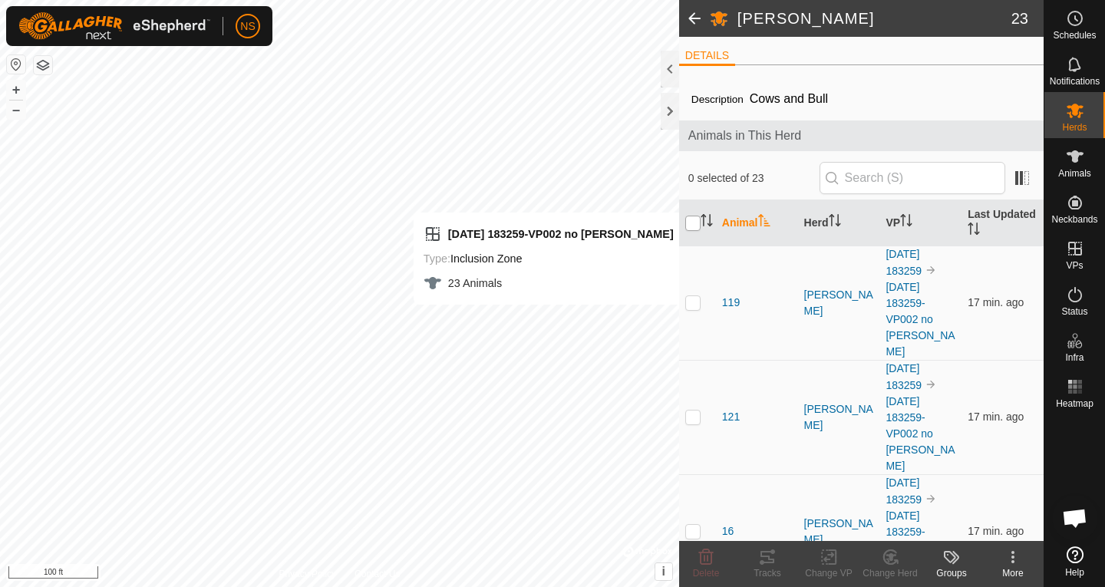
checkbox input "true"
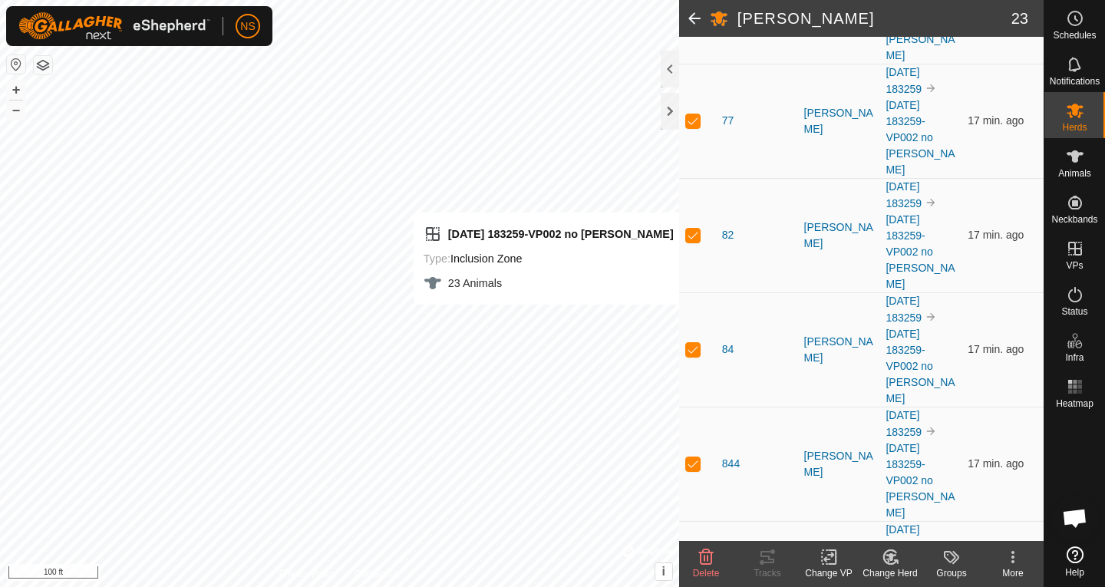
scroll to position [1965, 0]
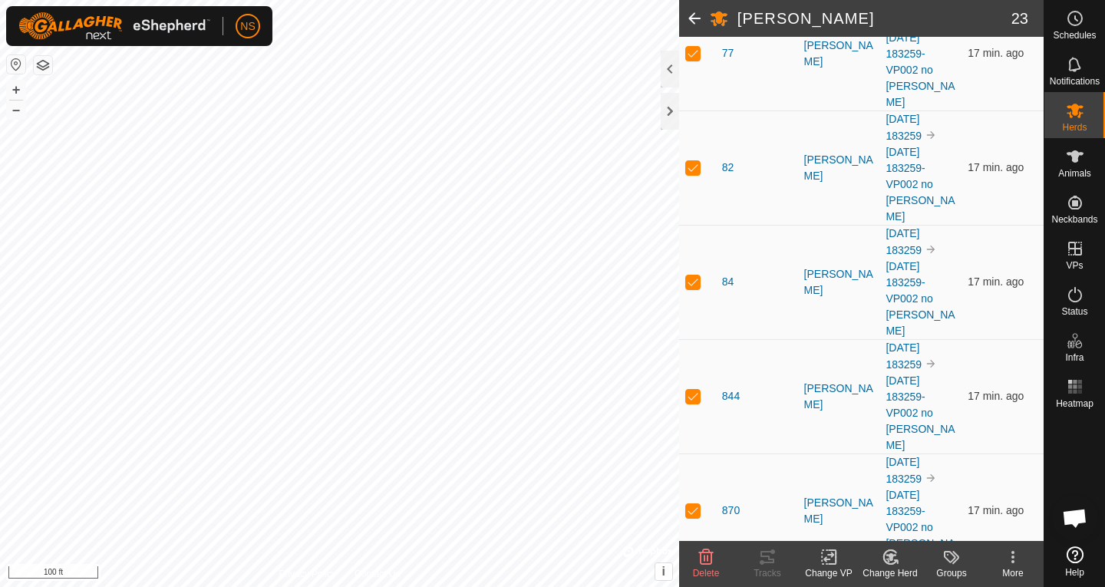
click at [831, 559] on icon at bounding box center [829, 557] width 19 height 18
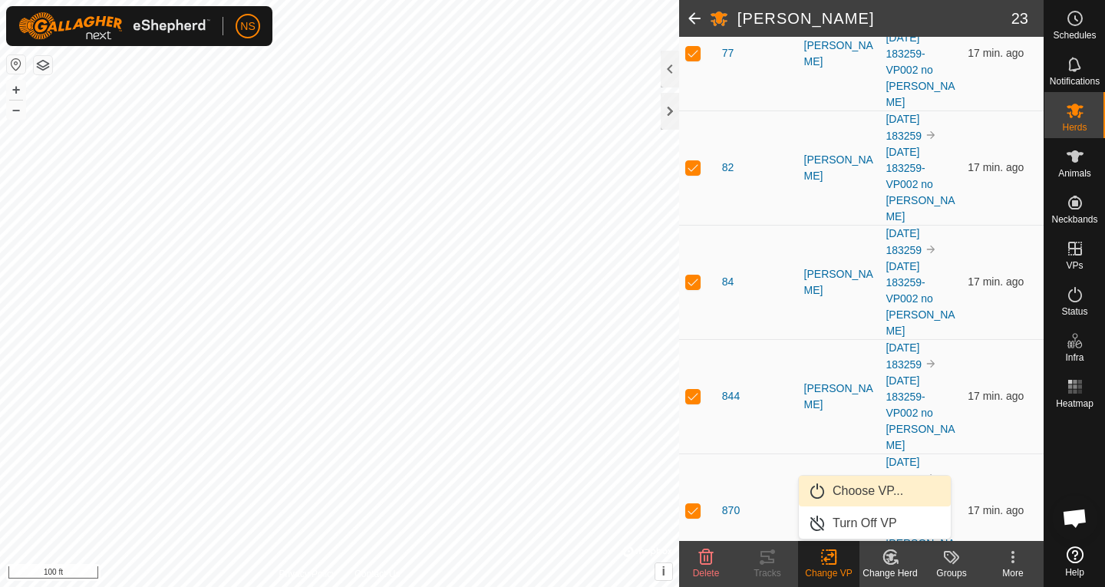
click at [850, 493] on link "Choose VP..." at bounding box center [875, 491] width 152 height 31
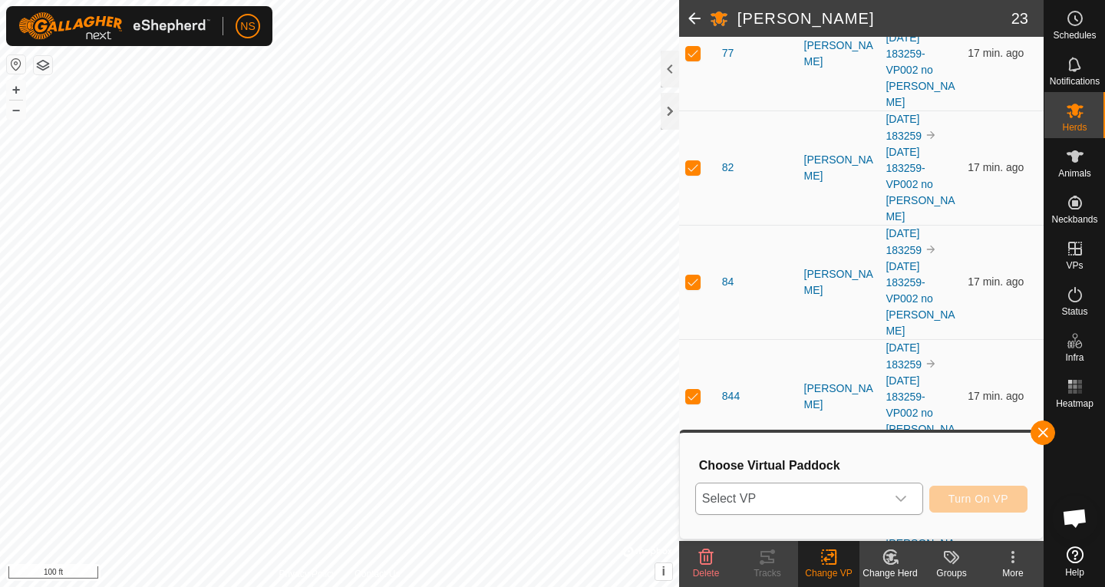
click at [906, 498] on icon "dropdown trigger" at bounding box center [901, 499] width 12 height 12
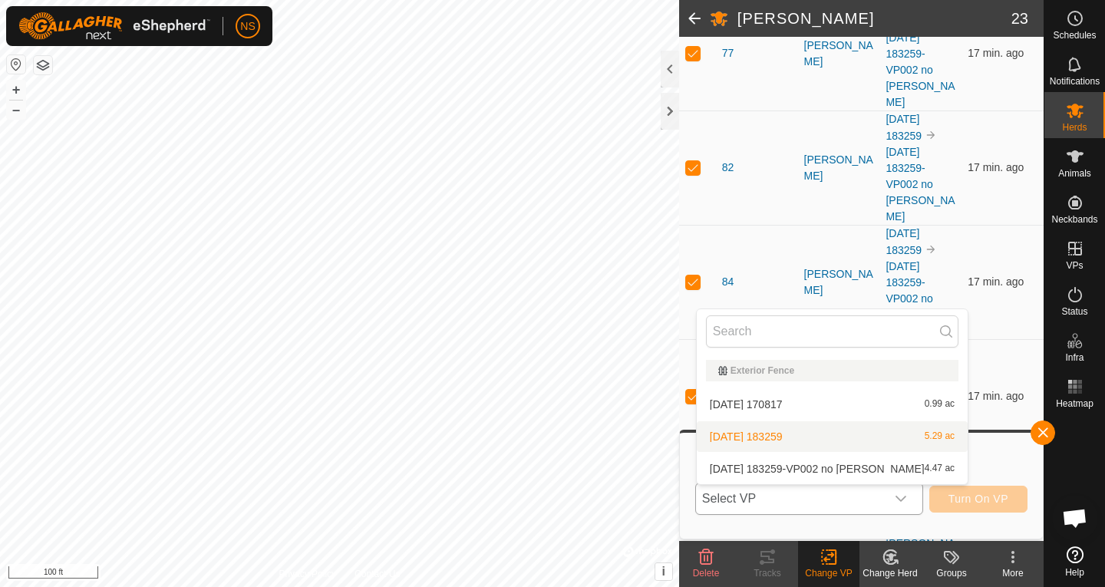
click at [770, 436] on li "2025-09-28 183259 5.29 ac" at bounding box center [832, 436] width 271 height 31
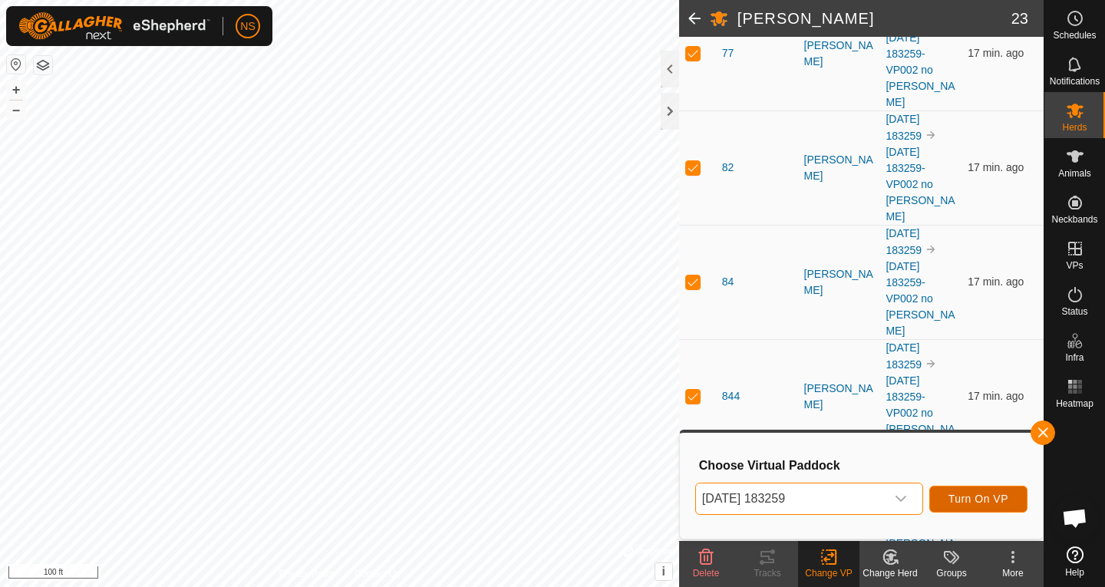
click at [958, 492] on button "Turn On VP" at bounding box center [978, 499] width 98 height 27
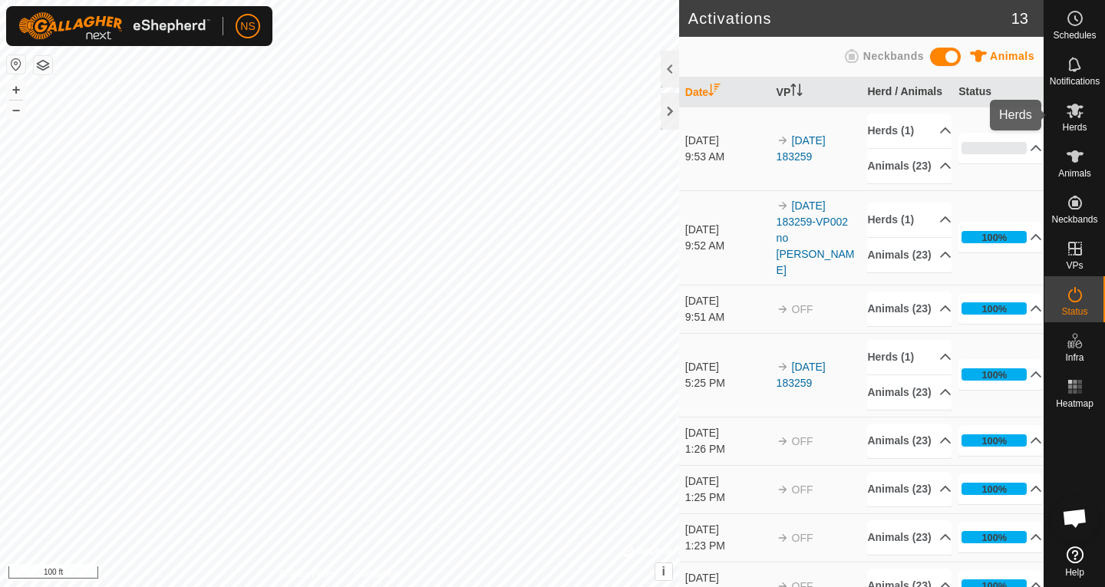
click at [1076, 124] on span "Herds" at bounding box center [1074, 127] width 25 height 9
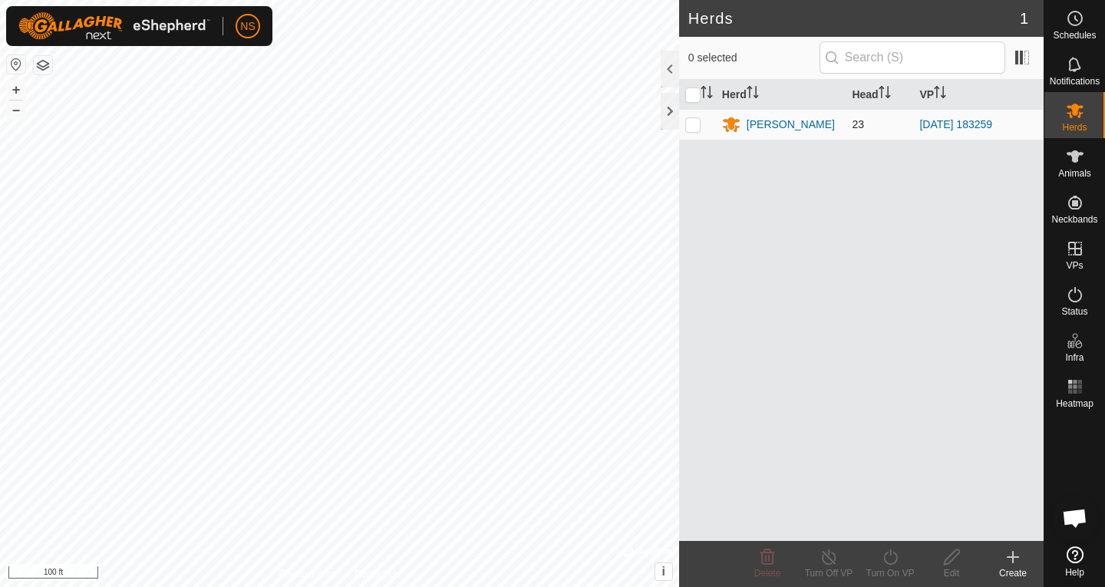
click at [698, 127] on p-checkbox at bounding box center [692, 124] width 15 height 12
checkbox input "true"
click at [771, 126] on div "Nathans WR" at bounding box center [791, 125] width 88 height 16
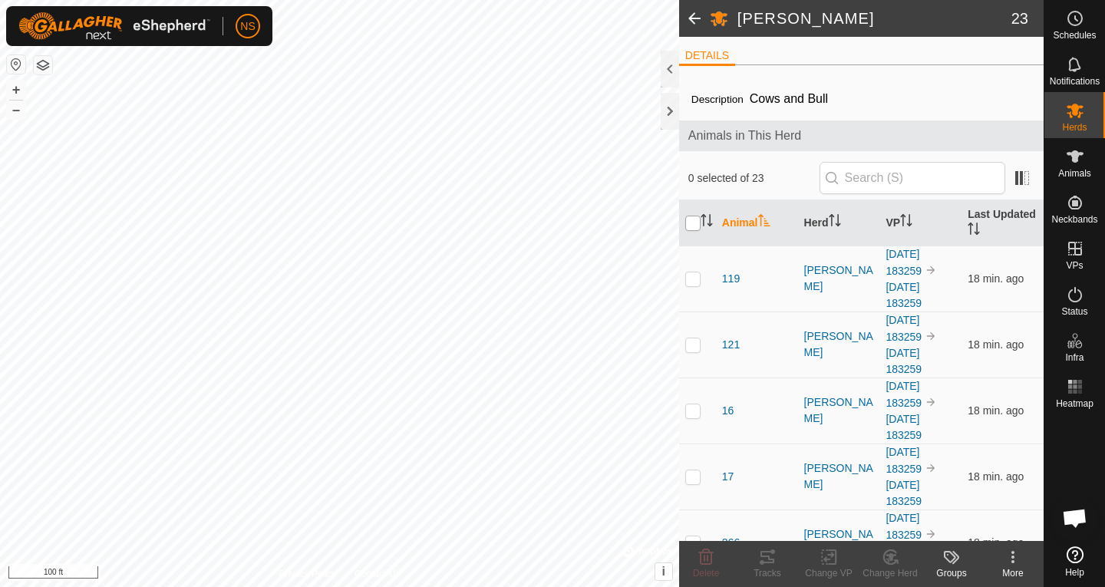
click at [695, 226] on input "checkbox" at bounding box center [692, 223] width 15 height 15
checkbox input "true"
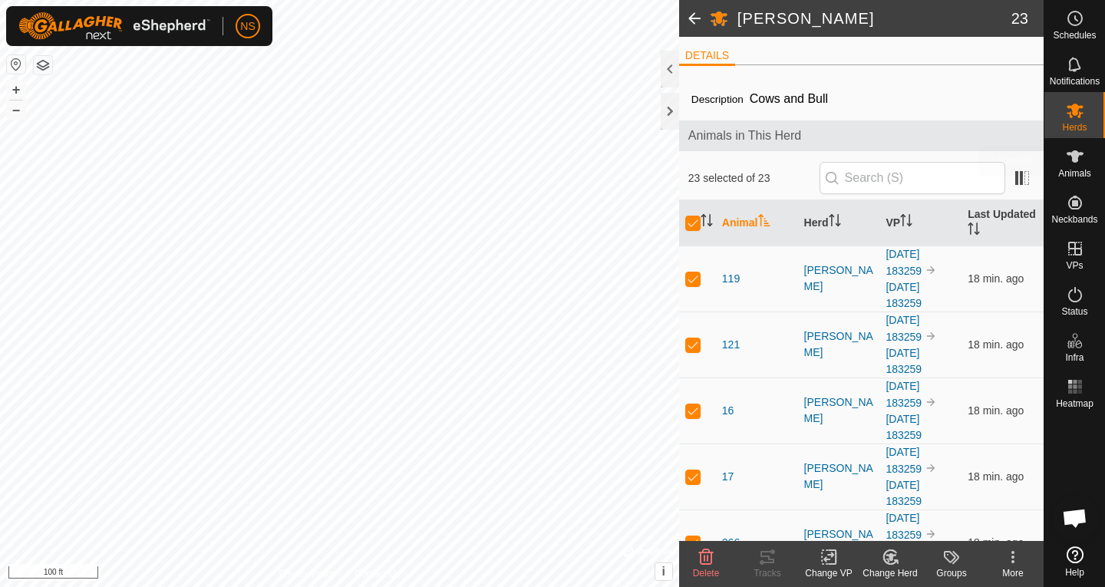
checkbox input "true"
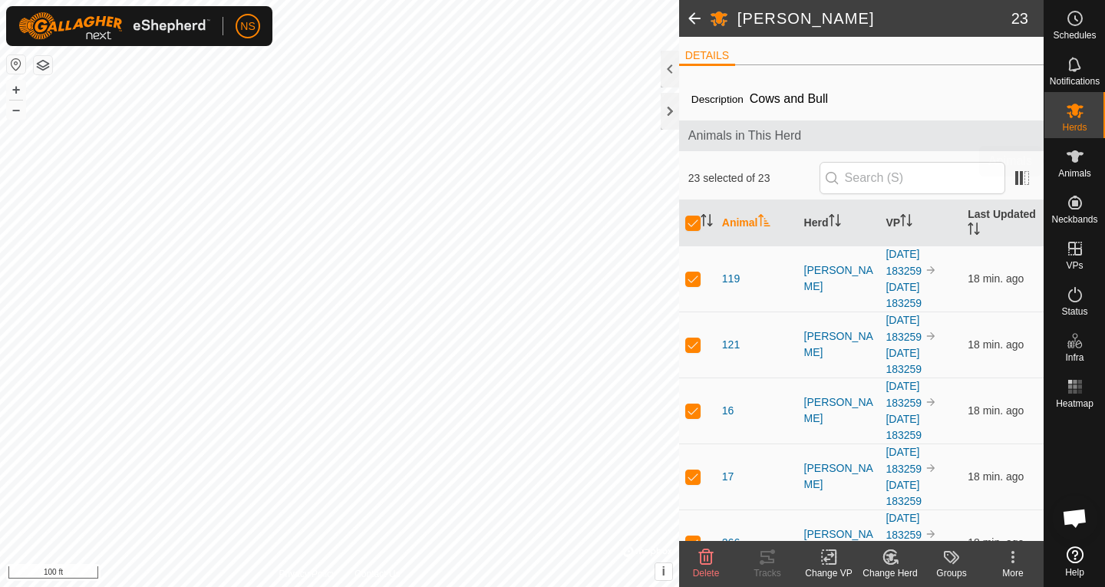
checkbox input "true"
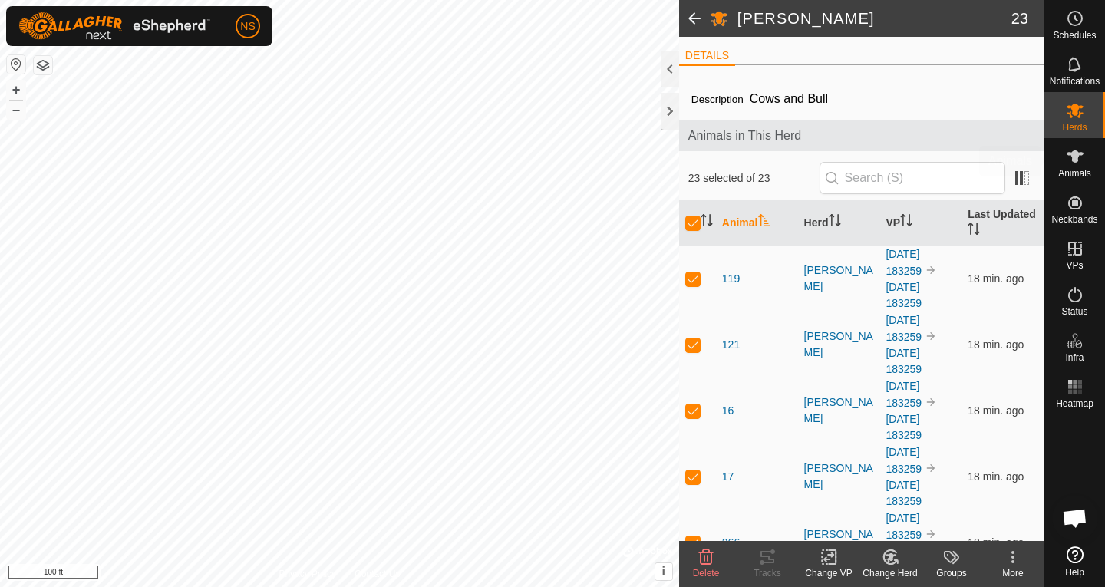
checkbox input "true"
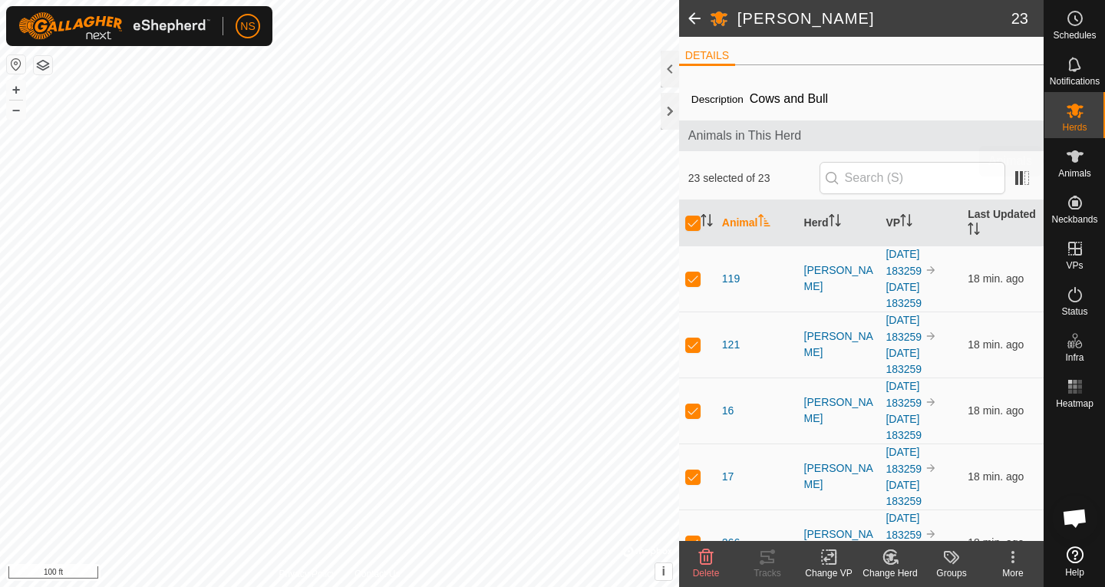
checkbox input "true"
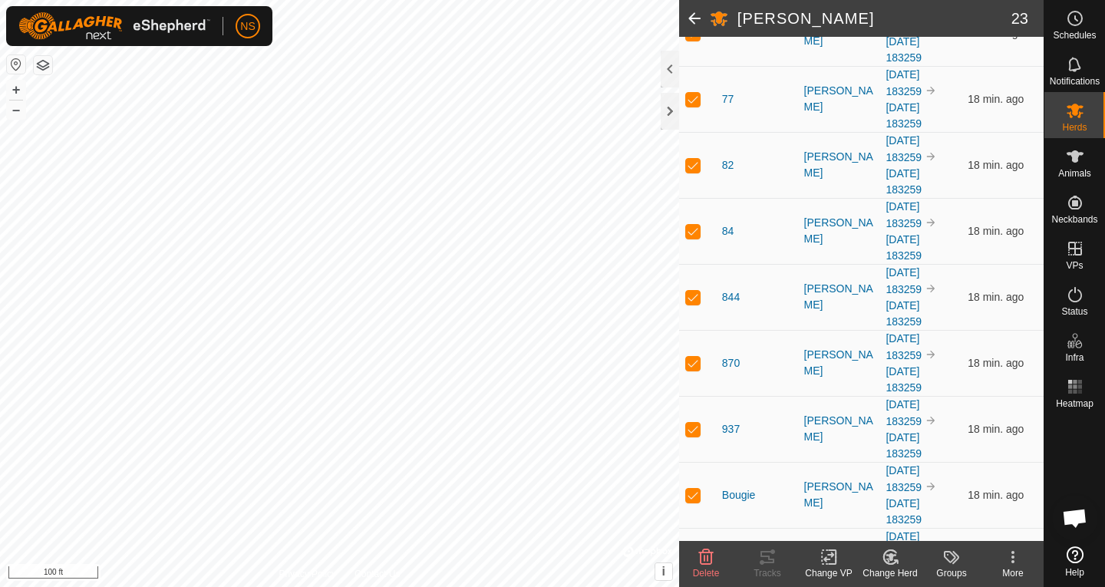
scroll to position [1223, 0]
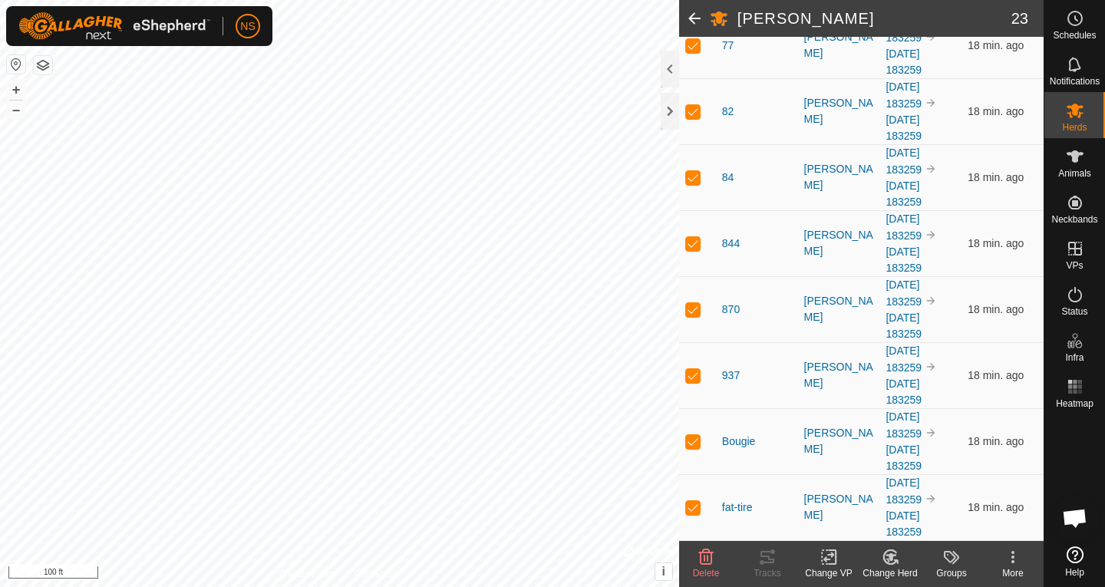
click at [837, 559] on icon at bounding box center [829, 557] width 19 height 18
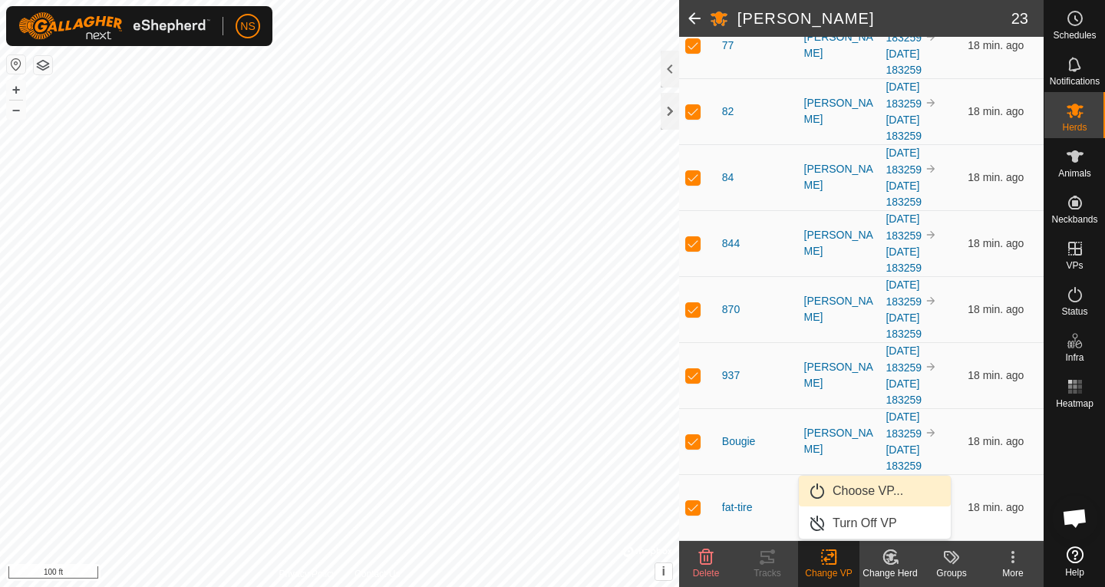
click at [853, 496] on link "Choose VP..." at bounding box center [875, 491] width 152 height 31
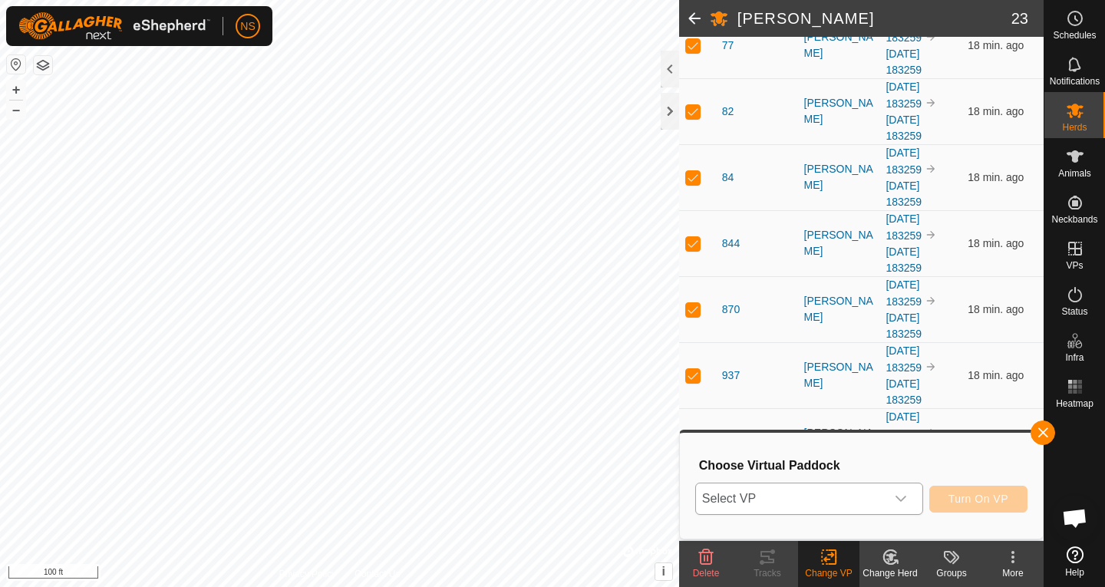
click at [902, 497] on icon "dropdown trigger" at bounding box center [901, 499] width 12 height 12
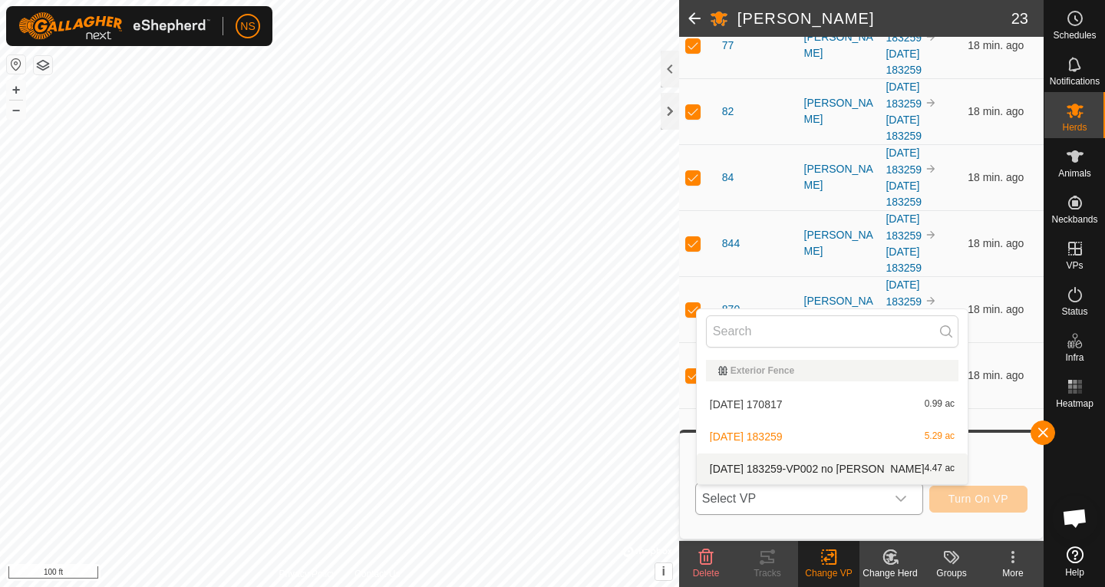
click at [800, 468] on li "2025-09-28 183259-VP002 no bales 4.47 ac" at bounding box center [832, 469] width 271 height 31
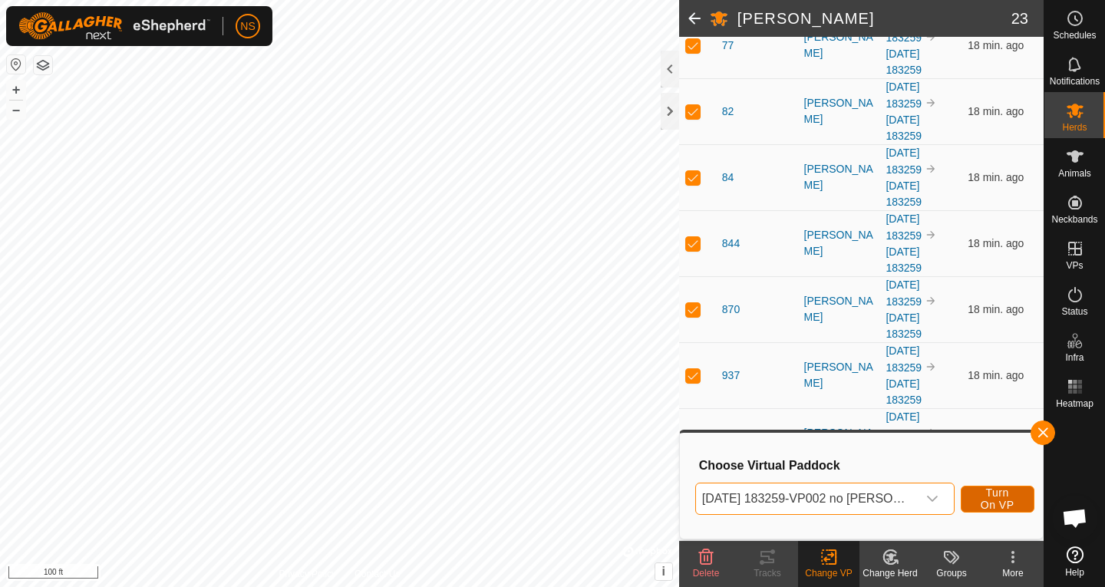
click at [985, 508] on span "Turn On VP" at bounding box center [997, 499] width 35 height 25
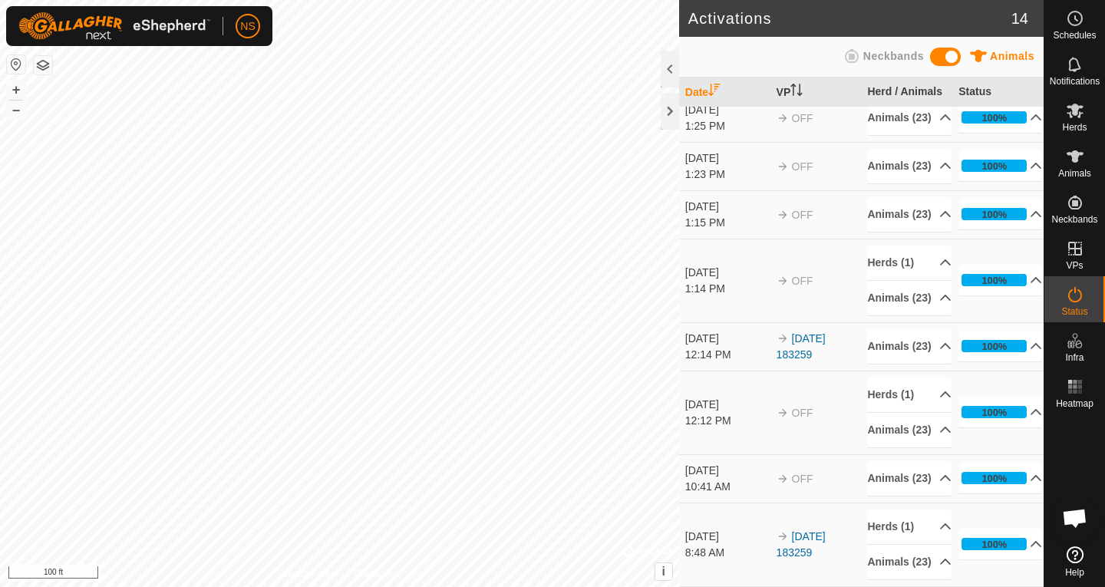
scroll to position [623, 0]
click at [1071, 170] on span "Animals" at bounding box center [1074, 173] width 33 height 9
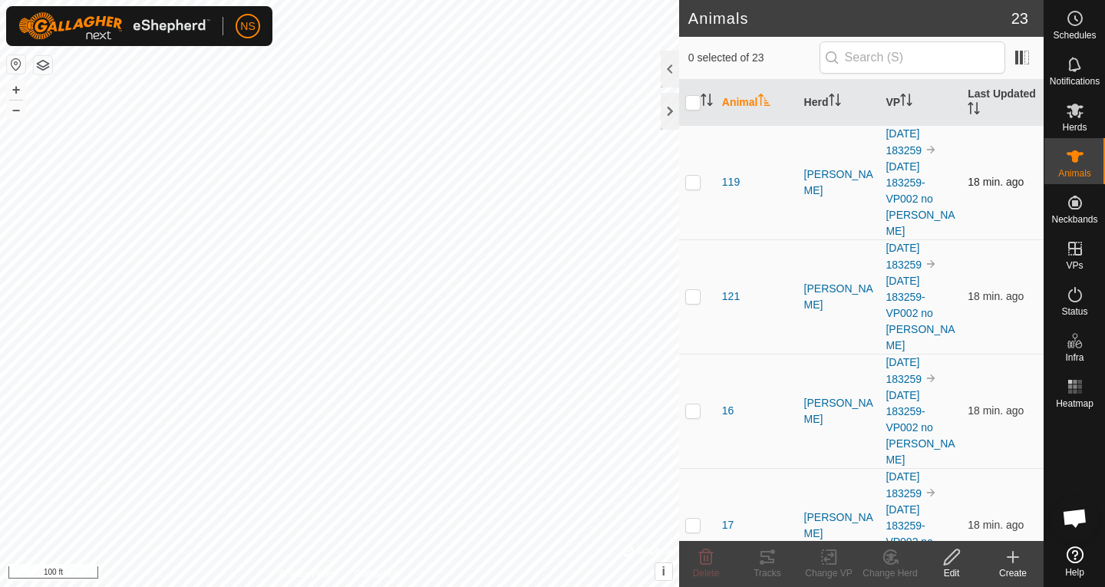
click at [698, 176] on p-checkbox at bounding box center [692, 182] width 15 height 12
checkbox input "true"
click at [767, 562] on icon at bounding box center [768, 557] width 14 height 12
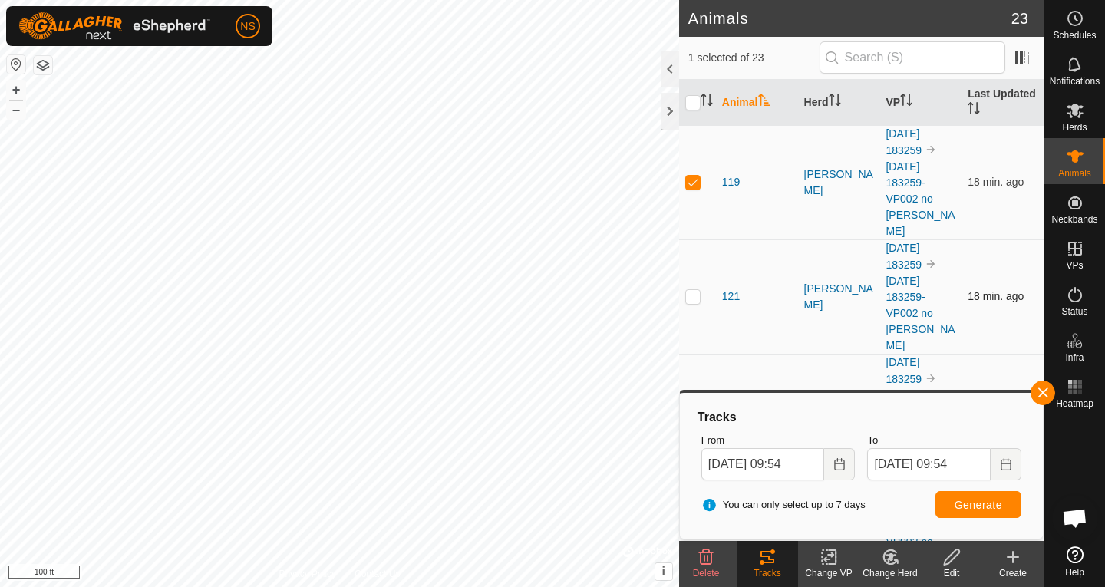
click at [697, 290] on p-checkbox at bounding box center [692, 296] width 15 height 12
checkbox input "true"
click at [1049, 393] on button "button" at bounding box center [1043, 393] width 25 height 25
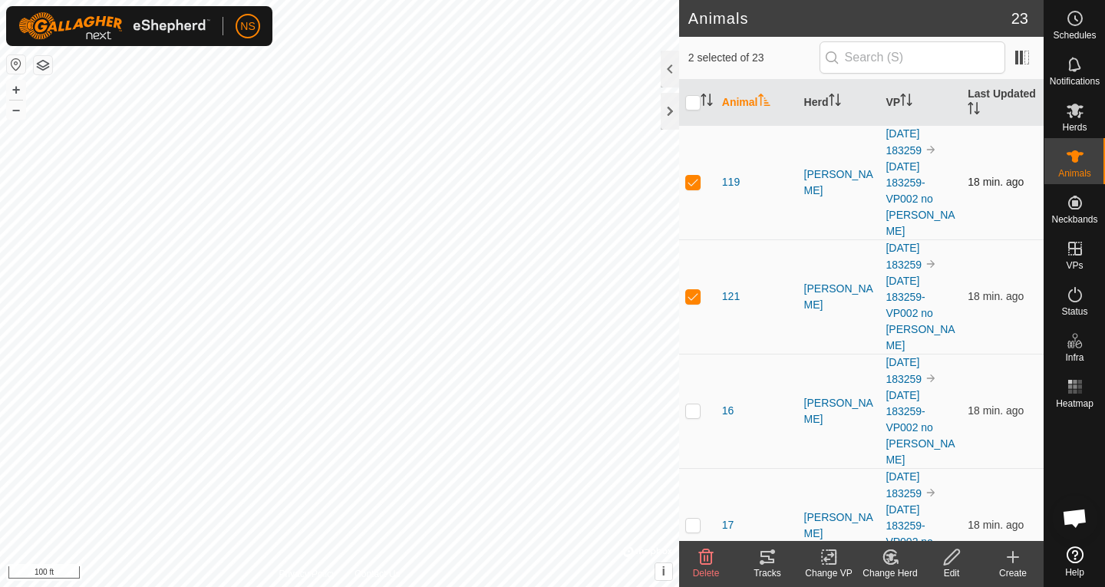
click at [701, 181] on td at bounding box center [697, 182] width 37 height 114
checkbox input "false"
click at [764, 557] on icon at bounding box center [768, 557] width 14 height 12
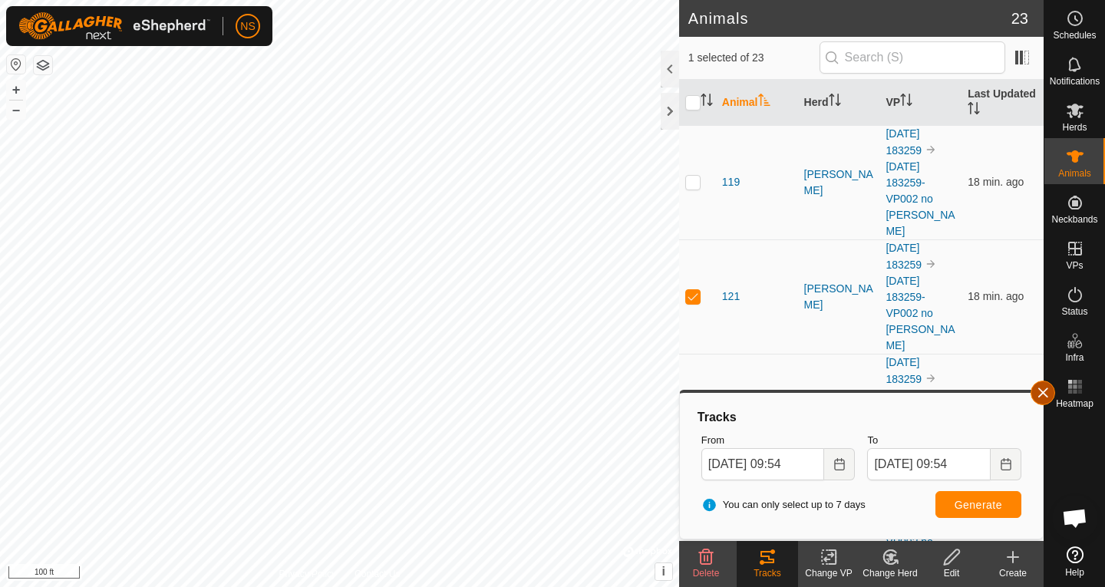
click at [1045, 394] on button "button" at bounding box center [1043, 393] width 25 height 25
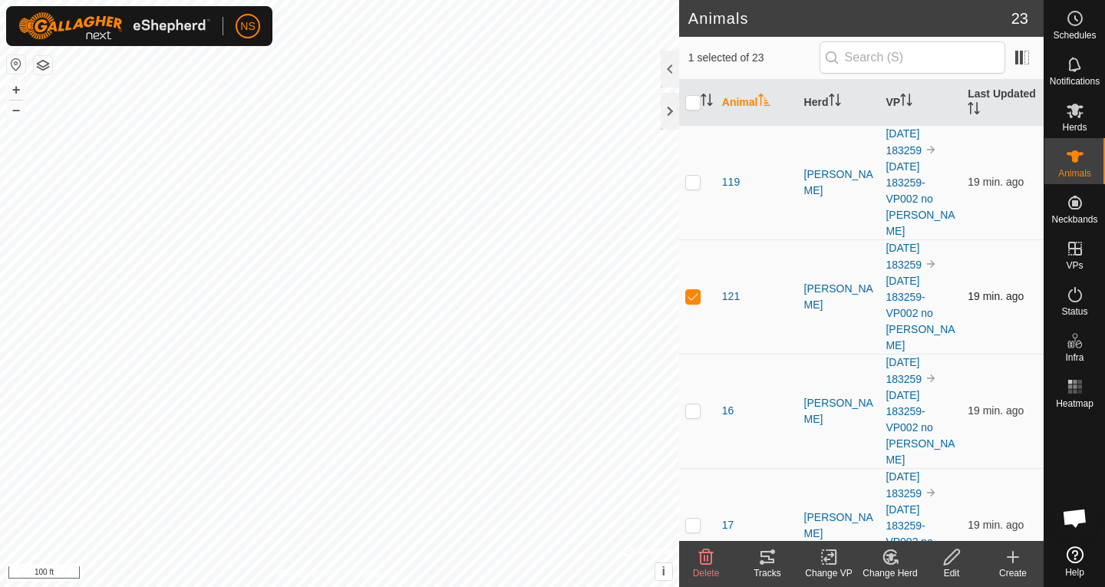
click at [697, 290] on p-checkbox at bounding box center [692, 296] width 15 height 12
checkbox input "false"
click at [698, 404] on p-checkbox at bounding box center [692, 410] width 15 height 12
checkbox input "true"
click at [770, 563] on icon at bounding box center [768, 557] width 14 height 12
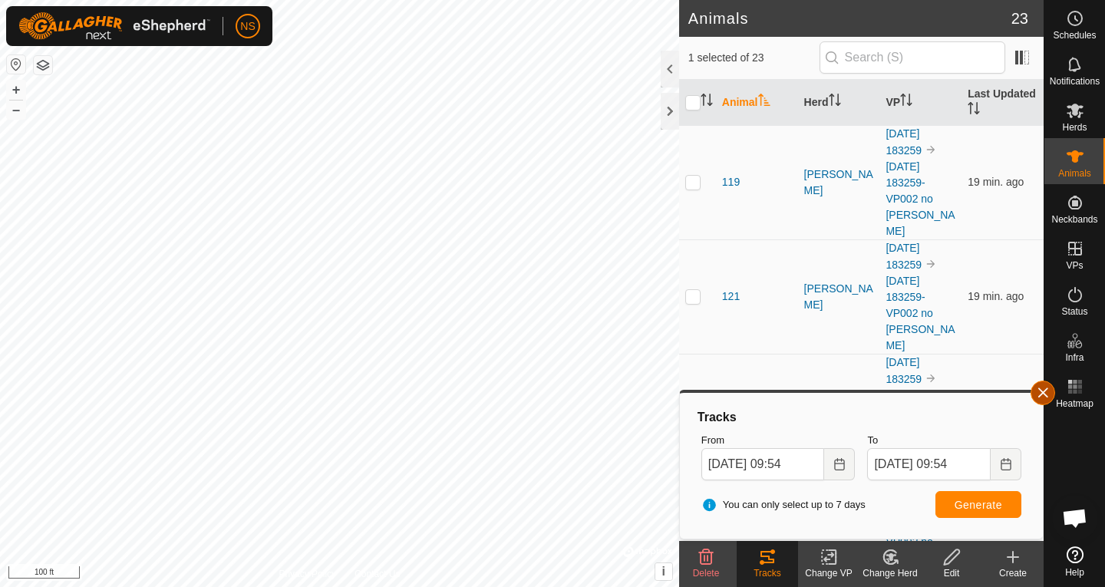
click at [1046, 396] on button "button" at bounding box center [1043, 393] width 25 height 25
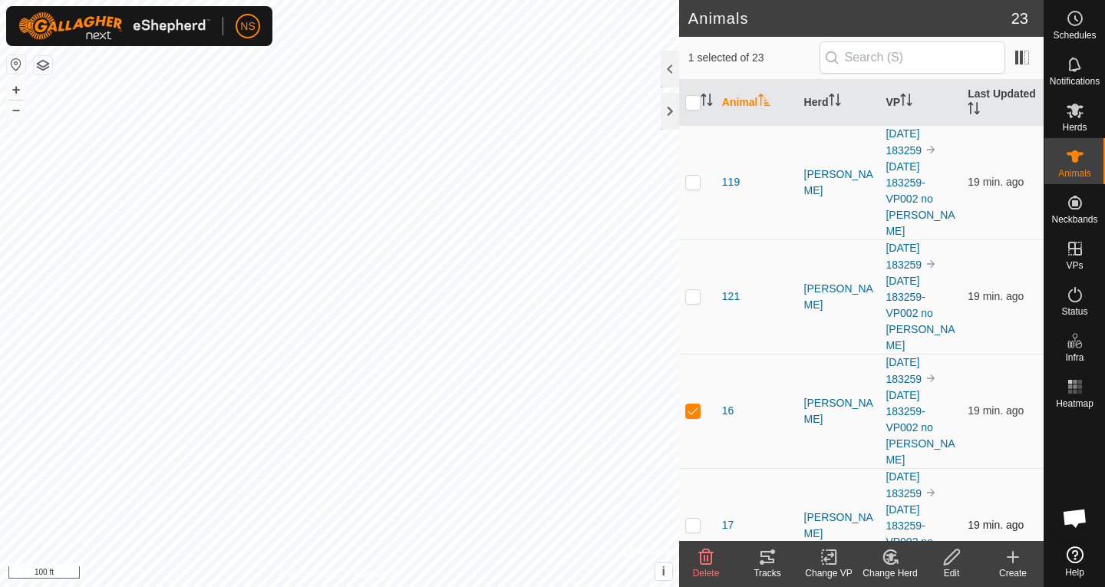
click at [695, 519] on p-checkbox at bounding box center [692, 525] width 15 height 12
checkbox input "true"
click at [692, 404] on p-checkbox at bounding box center [692, 410] width 15 height 12
checkbox input "false"
click at [762, 558] on icon at bounding box center [767, 557] width 18 height 18
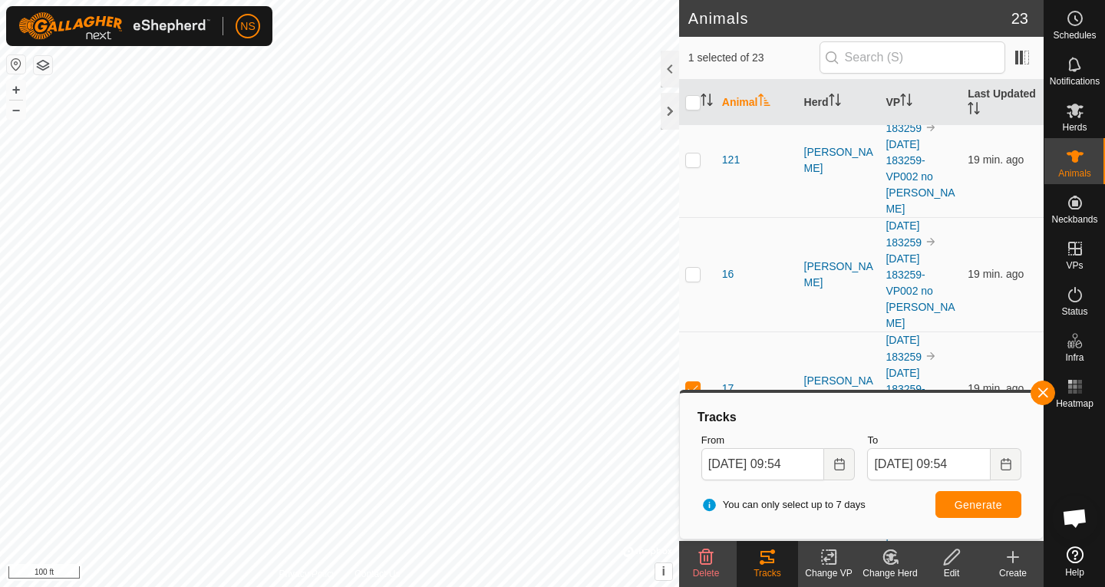
scroll to position [139, 0]
click at [1046, 394] on button "button" at bounding box center [1043, 393] width 25 height 25
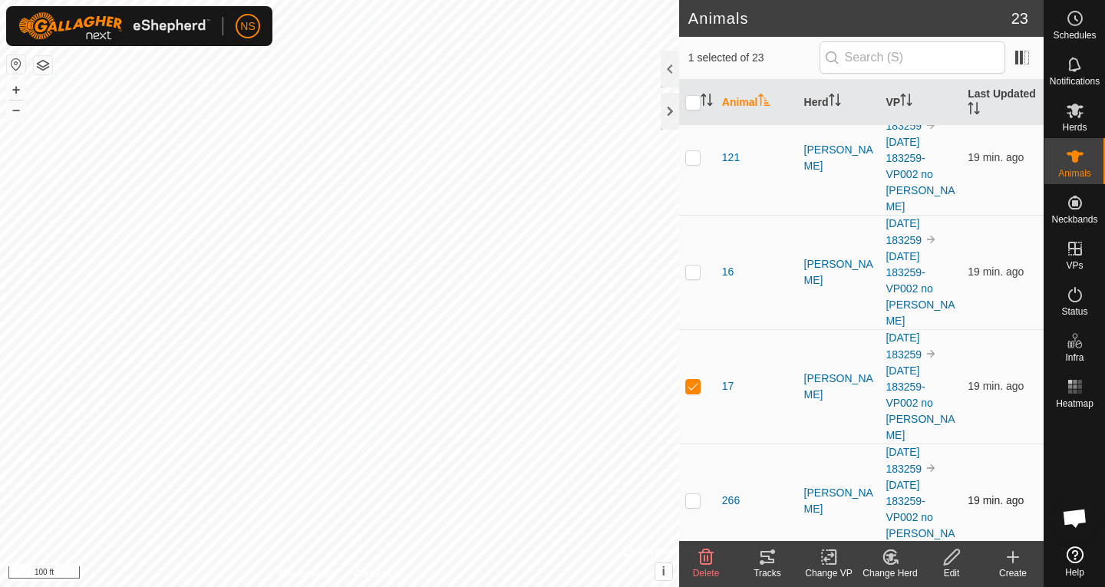
click at [695, 494] on p-checkbox at bounding box center [692, 500] width 15 height 12
checkbox input "true"
click at [692, 380] on p-checkbox at bounding box center [692, 386] width 15 height 12
checkbox input "false"
click at [772, 563] on icon at bounding box center [768, 557] width 14 height 12
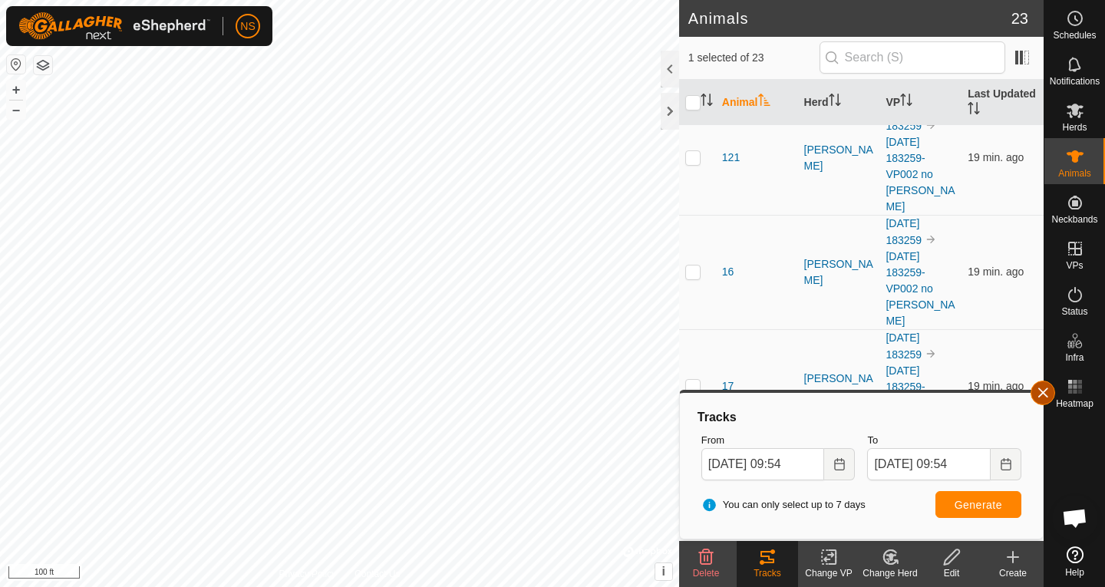
click at [1044, 396] on button "button" at bounding box center [1043, 393] width 25 height 25
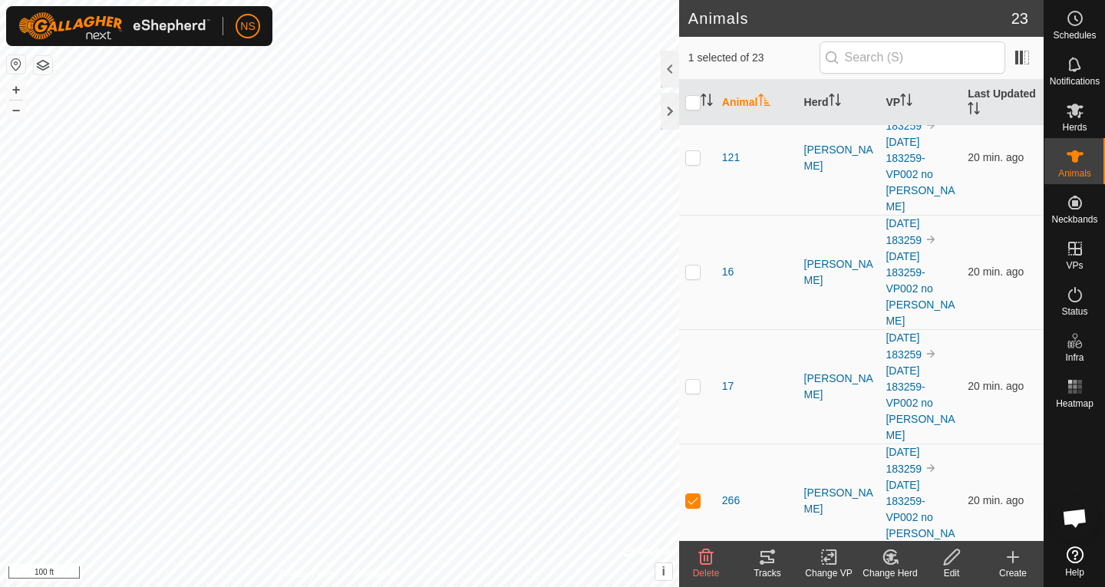
checkbox input "true"
click at [696, 494] on p-checkbox at bounding box center [692, 500] width 15 height 12
checkbox input "false"
click at [776, 563] on icon at bounding box center [767, 557] width 18 height 18
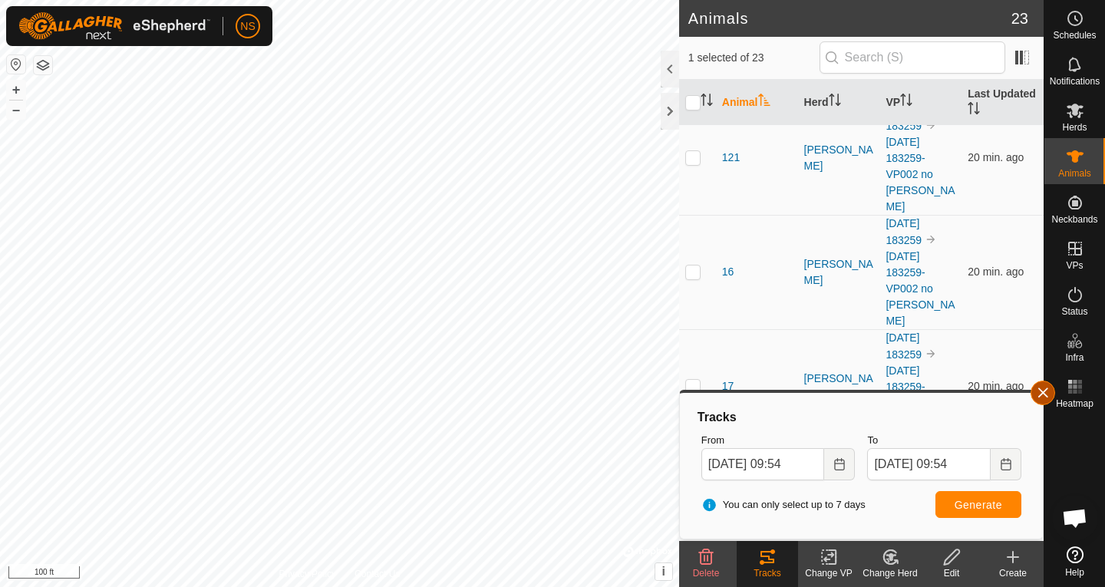
click at [1044, 395] on button "button" at bounding box center [1043, 393] width 25 height 25
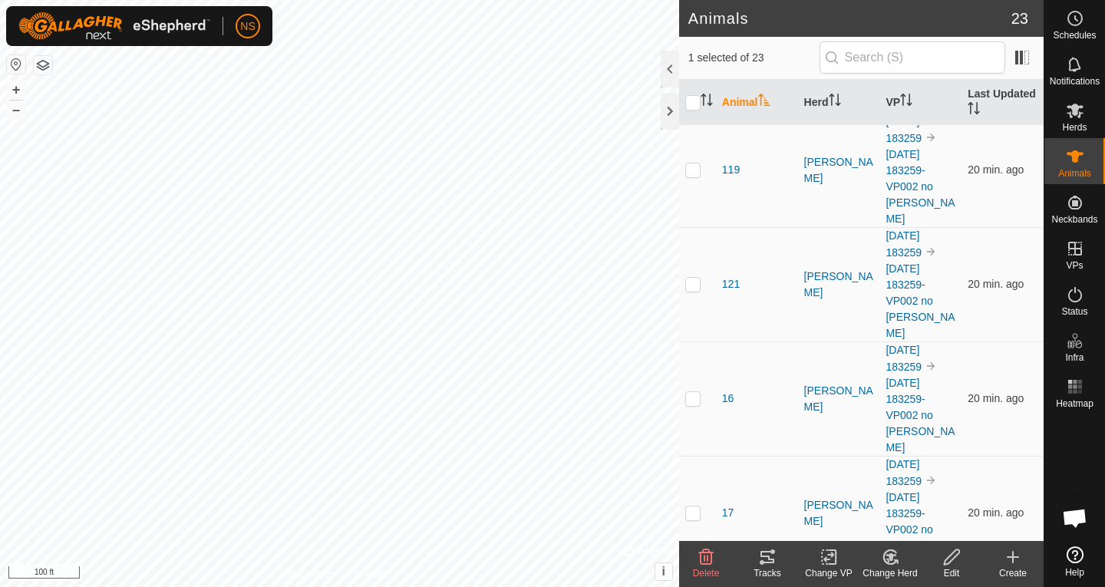
scroll to position [6, 0]
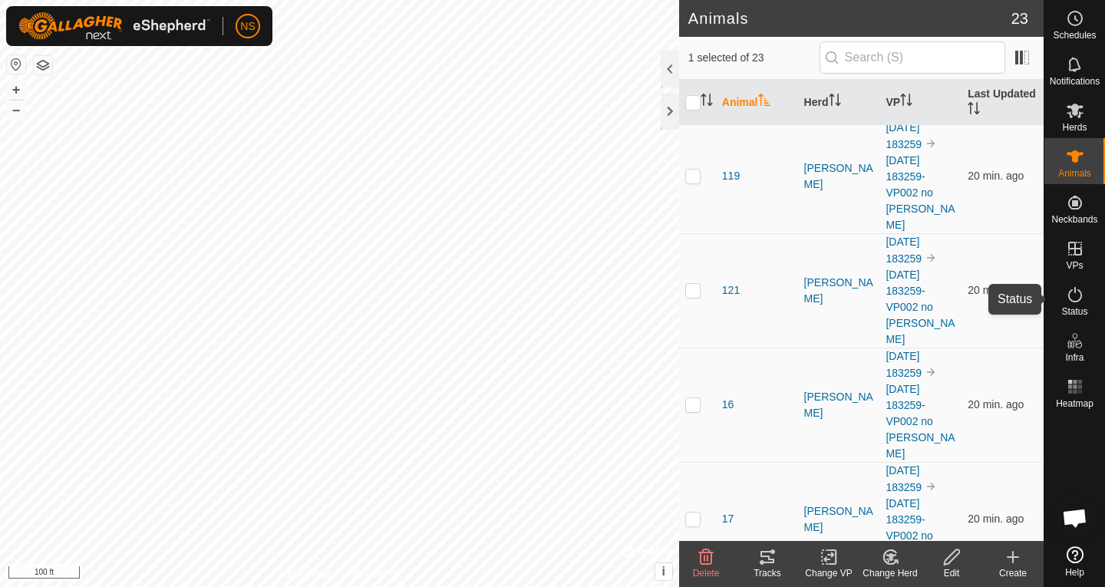
click at [1080, 294] on icon at bounding box center [1075, 295] width 18 height 18
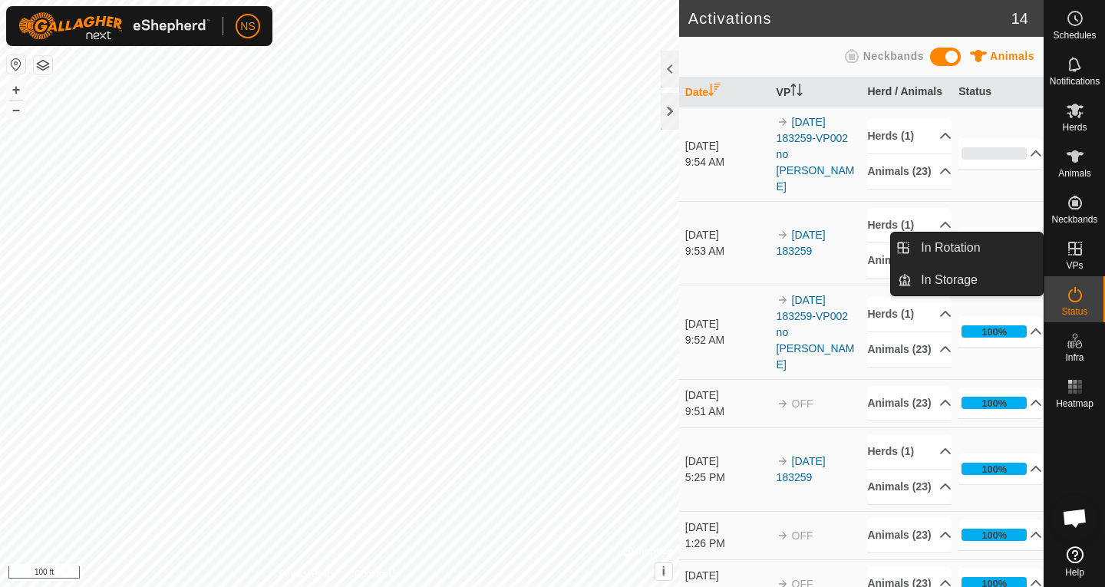
click at [1066, 253] on icon at bounding box center [1075, 248] width 18 height 18
click at [1072, 253] on icon at bounding box center [1075, 248] width 18 height 18
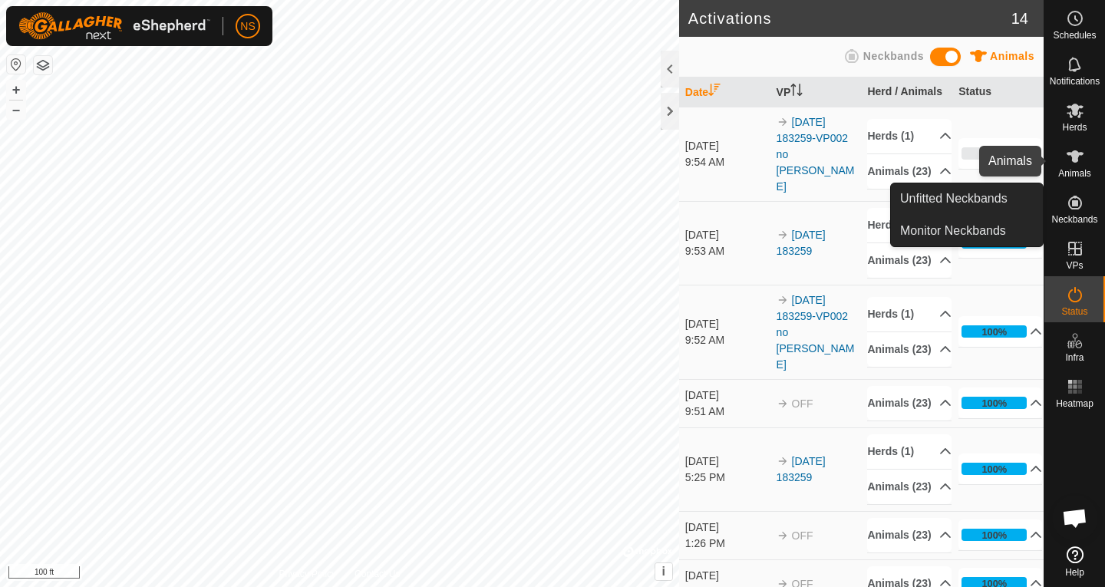
click at [1074, 157] on icon at bounding box center [1075, 156] width 17 height 12
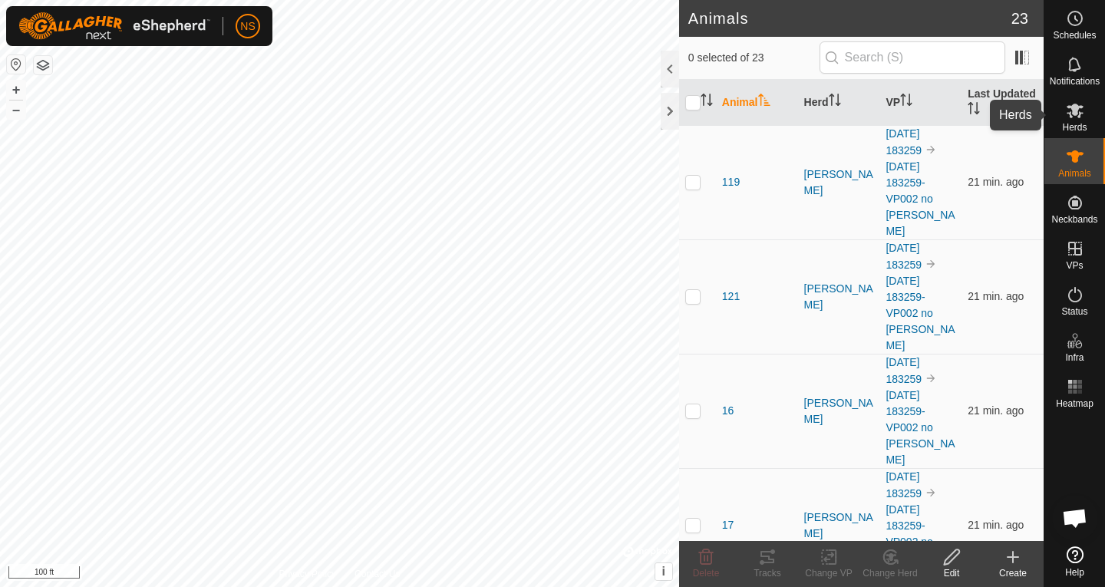
click at [1074, 120] on es-mob-svg-icon at bounding box center [1075, 110] width 28 height 25
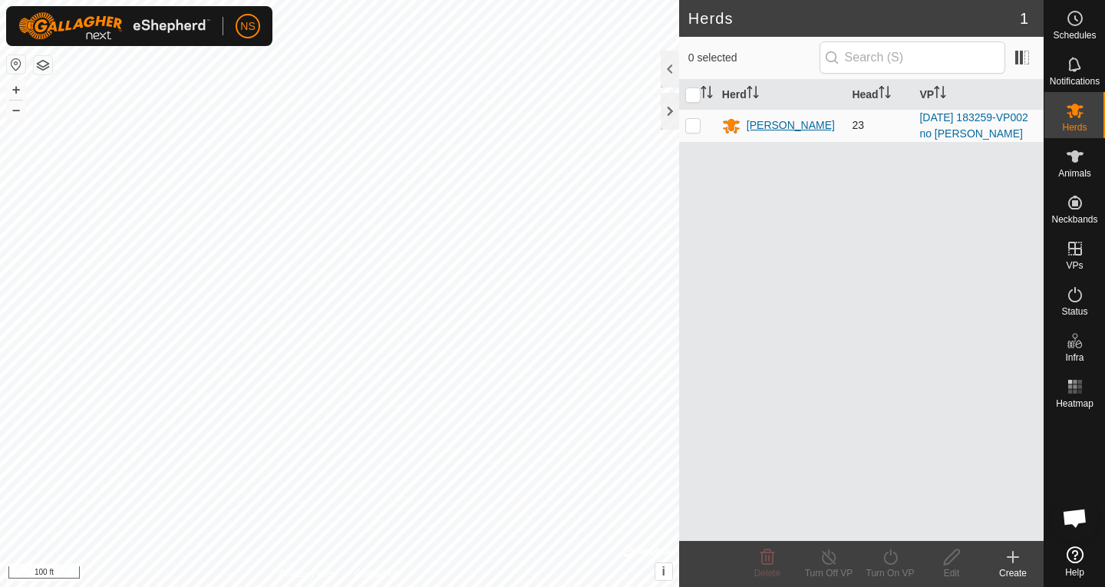
click at [788, 124] on div "Nathans WR" at bounding box center [791, 125] width 88 height 16
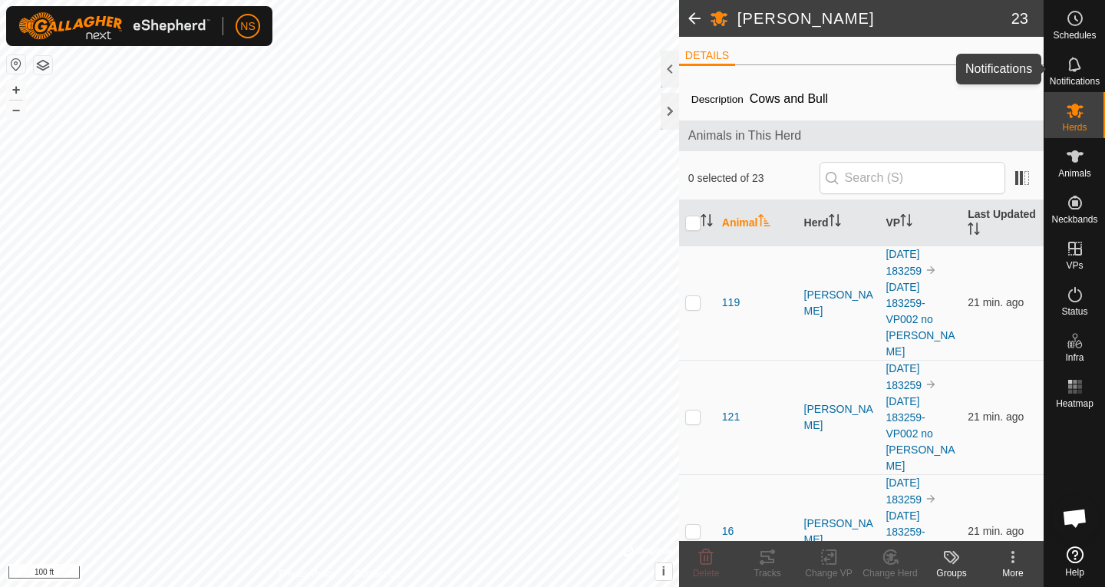
click at [1077, 66] on icon at bounding box center [1075, 64] width 18 height 18
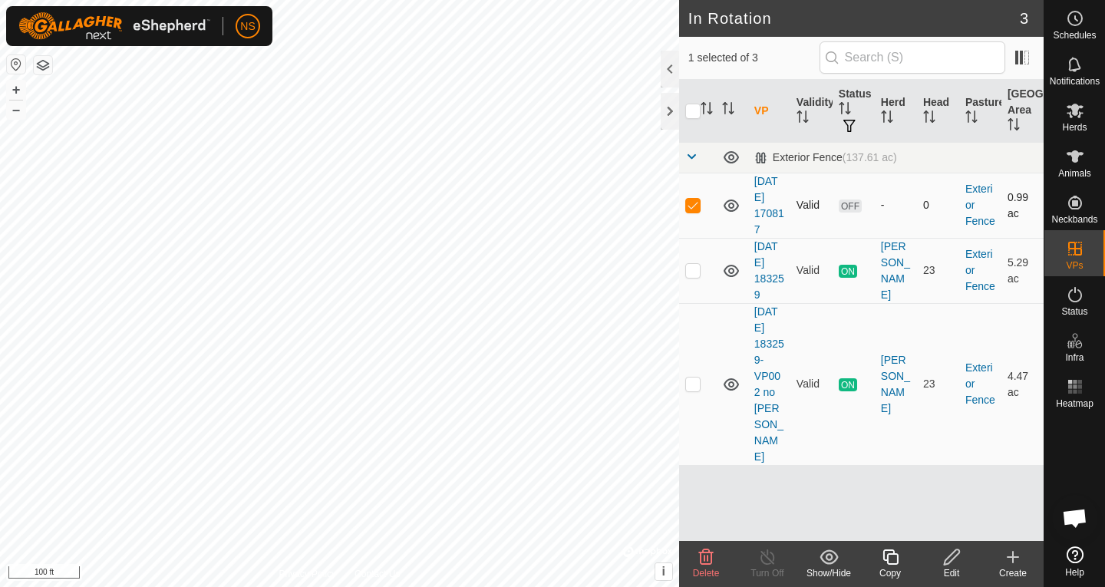
click at [694, 206] on p-checkbox at bounding box center [692, 205] width 15 height 12
checkbox input "false"
click at [697, 269] on p-checkbox at bounding box center [692, 270] width 15 height 12
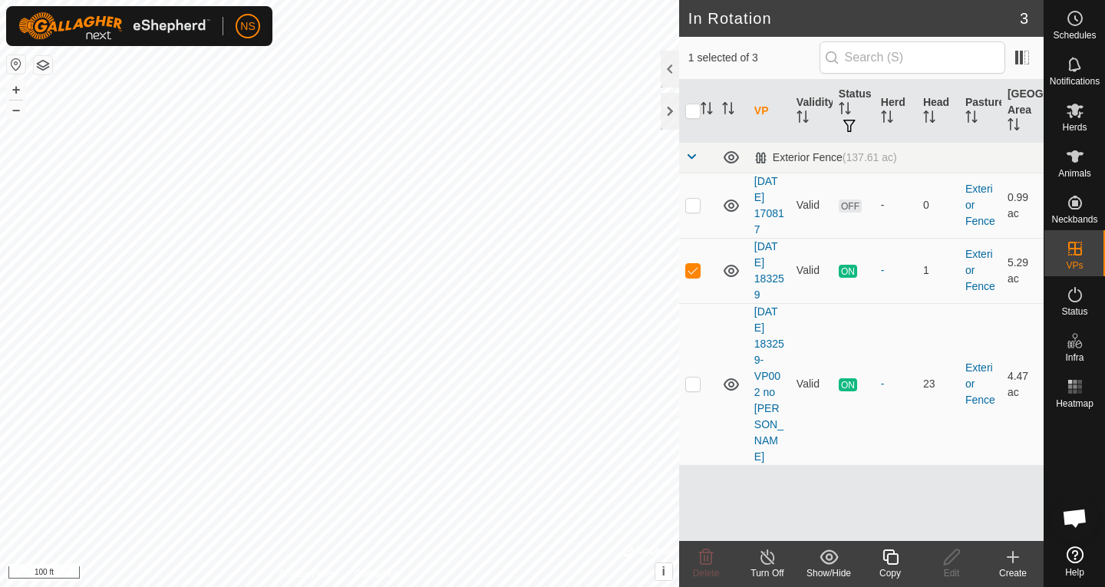
click at [767, 563] on icon at bounding box center [767, 557] width 19 height 18
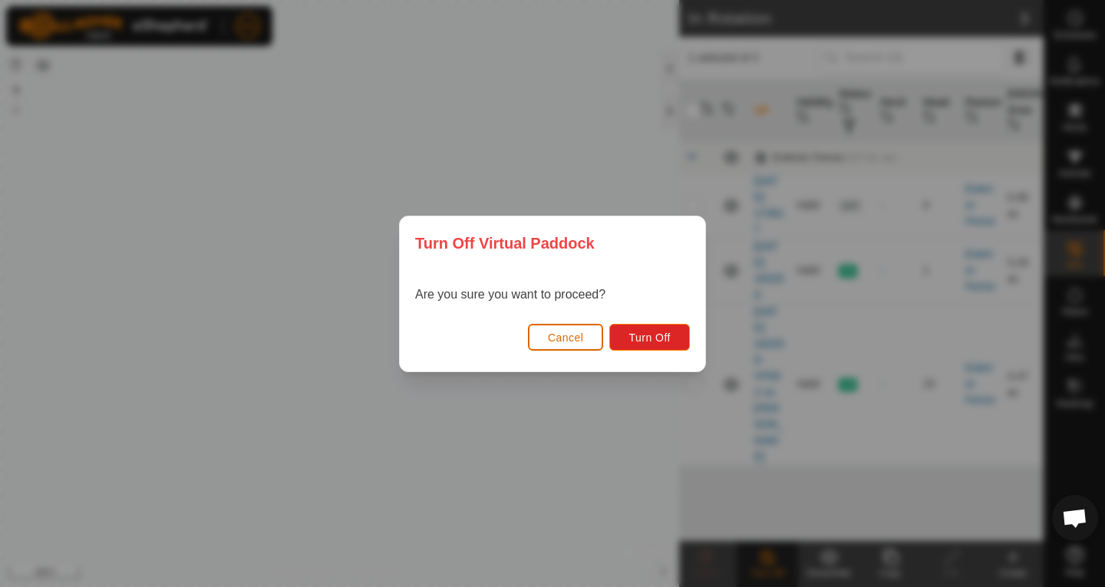
click at [587, 338] on button "Cancel" at bounding box center [566, 337] width 76 height 27
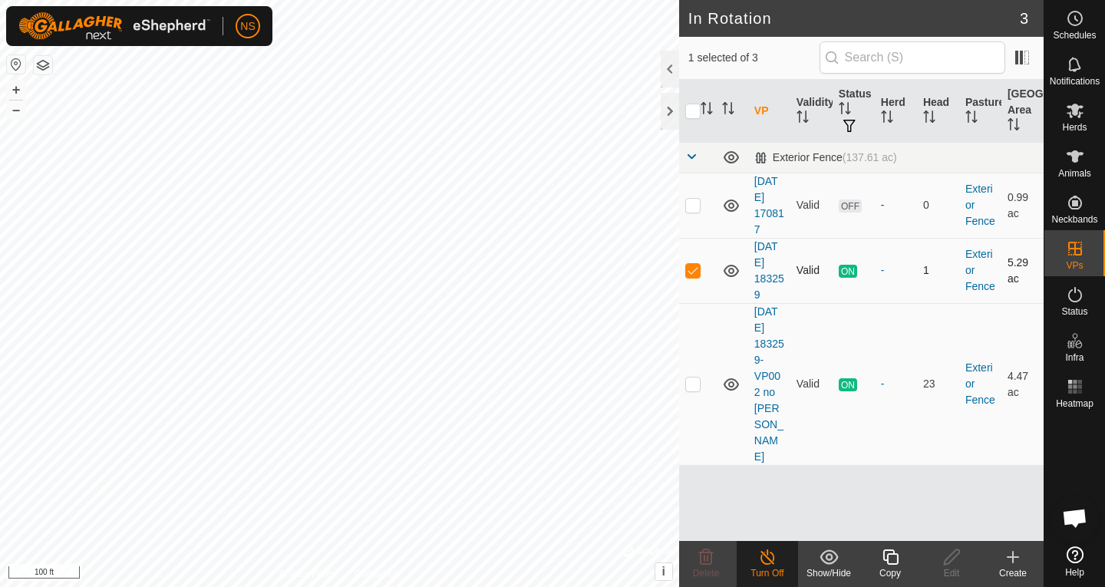
click at [698, 272] on p-checkbox at bounding box center [692, 270] width 15 height 12
checkbox input "false"
click at [734, 205] on icon at bounding box center [731, 205] width 18 height 18
click at [734, 269] on icon at bounding box center [731, 271] width 15 height 12
click at [734, 269] on icon at bounding box center [731, 271] width 18 height 18
